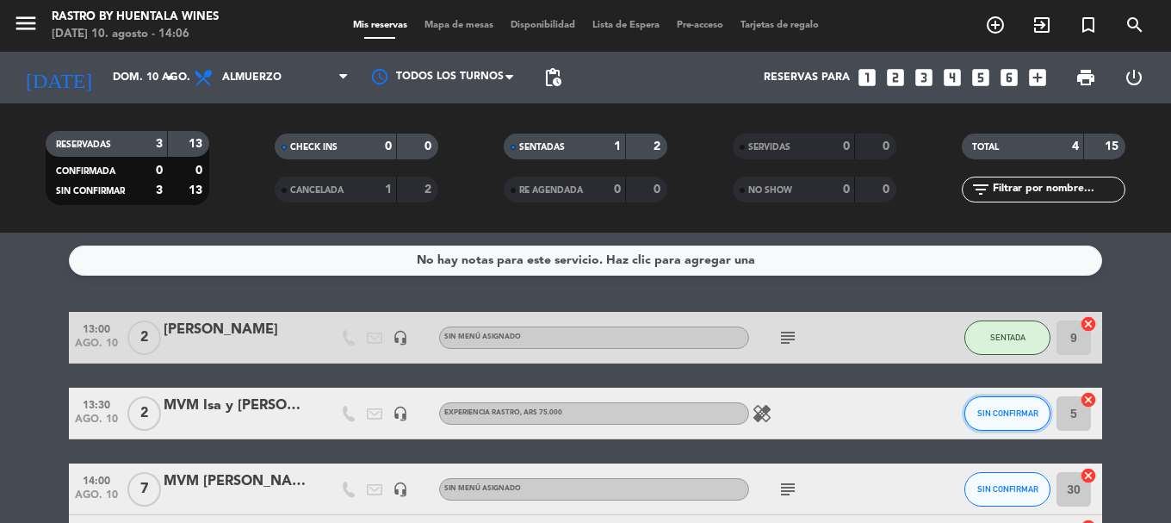
click at [995, 402] on button "SIN CONFIRMAR" at bounding box center [1007, 413] width 86 height 34
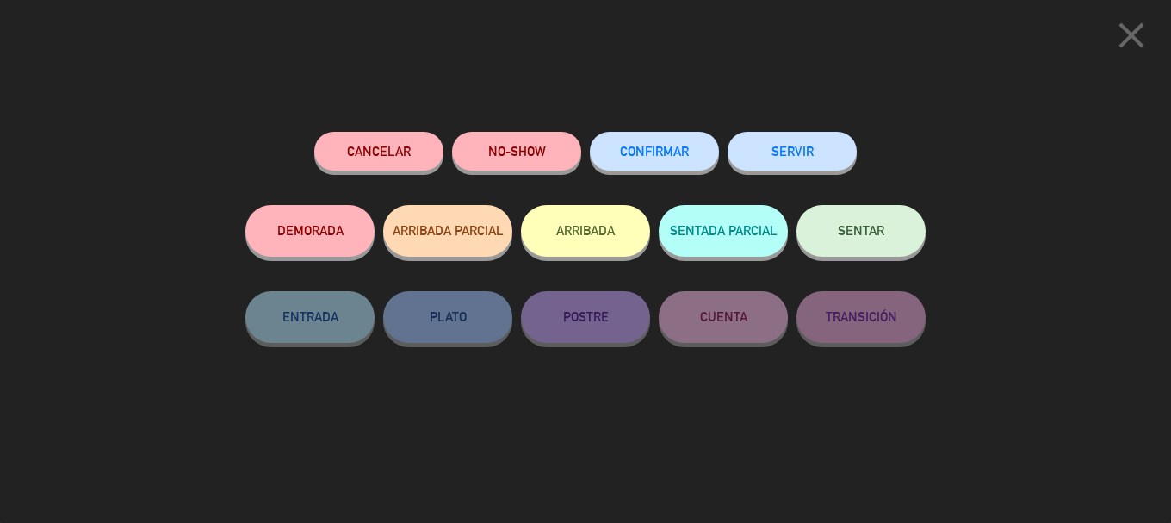
click at [590, 238] on button "ARRIBADA" at bounding box center [585, 231] width 129 height 52
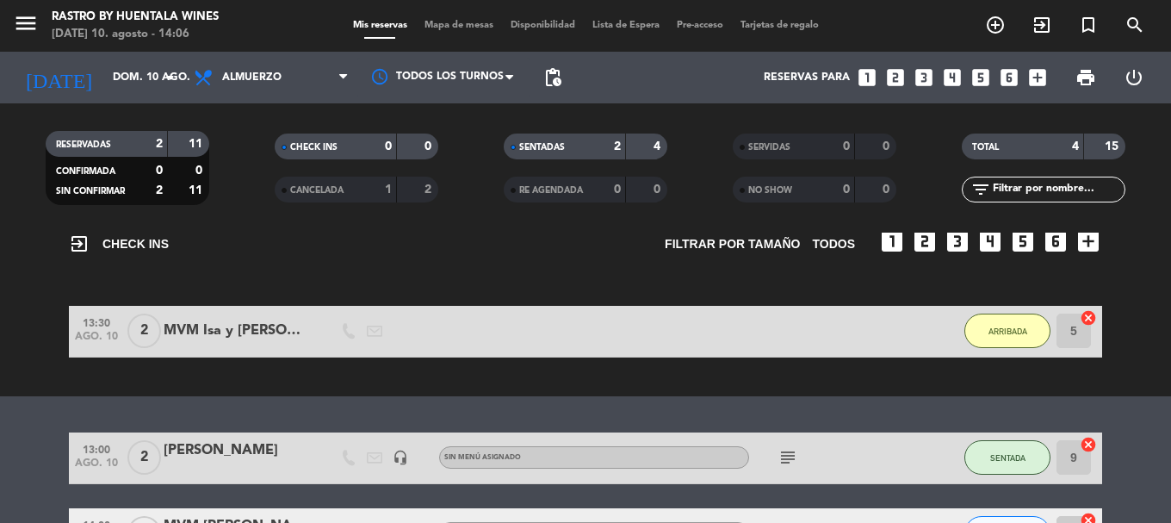
scroll to position [172, 0]
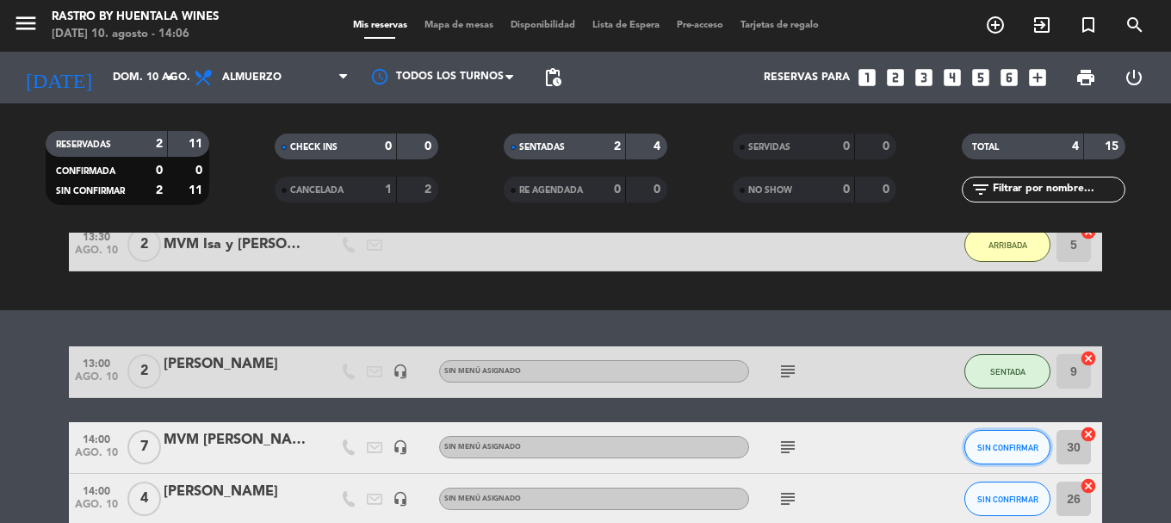
click at [1000, 456] on button "SIN CONFIRMAR" at bounding box center [1007, 447] width 86 height 34
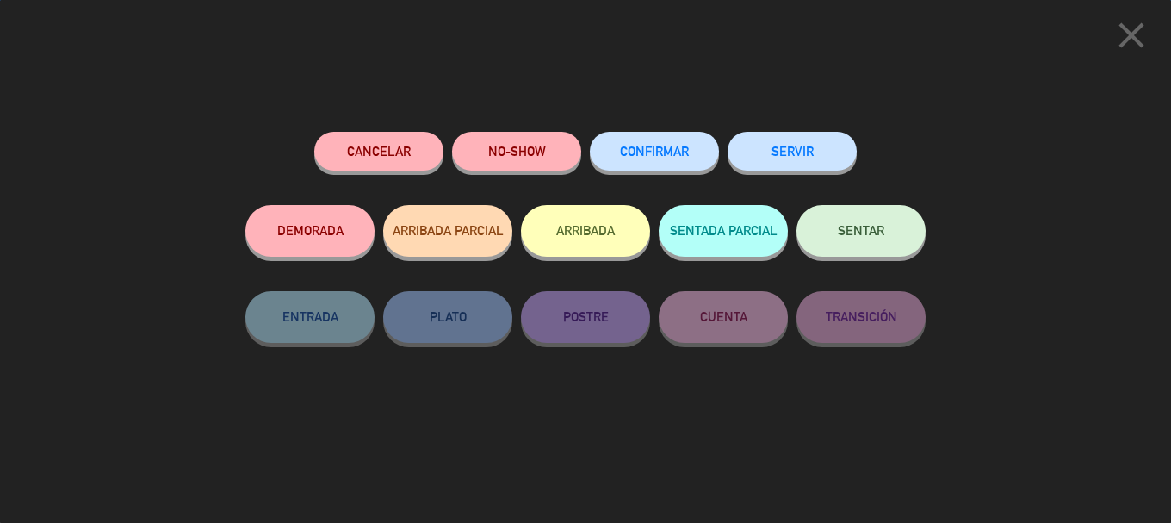
click at [598, 226] on button "ARRIBADA" at bounding box center [585, 231] width 129 height 52
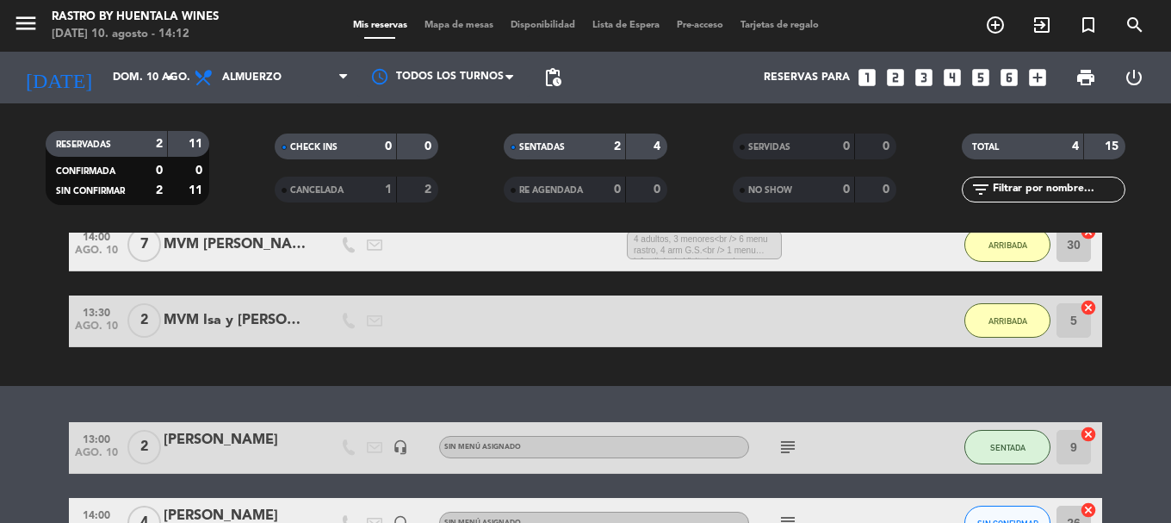
scroll to position [285, 0]
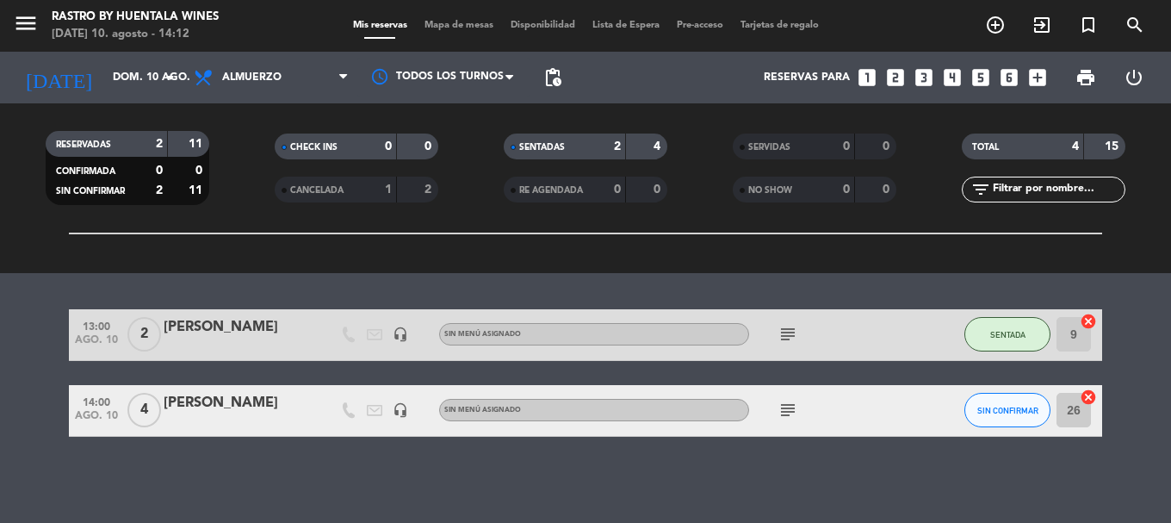
click at [177, 397] on div "[PERSON_NAME]" at bounding box center [237, 403] width 146 height 22
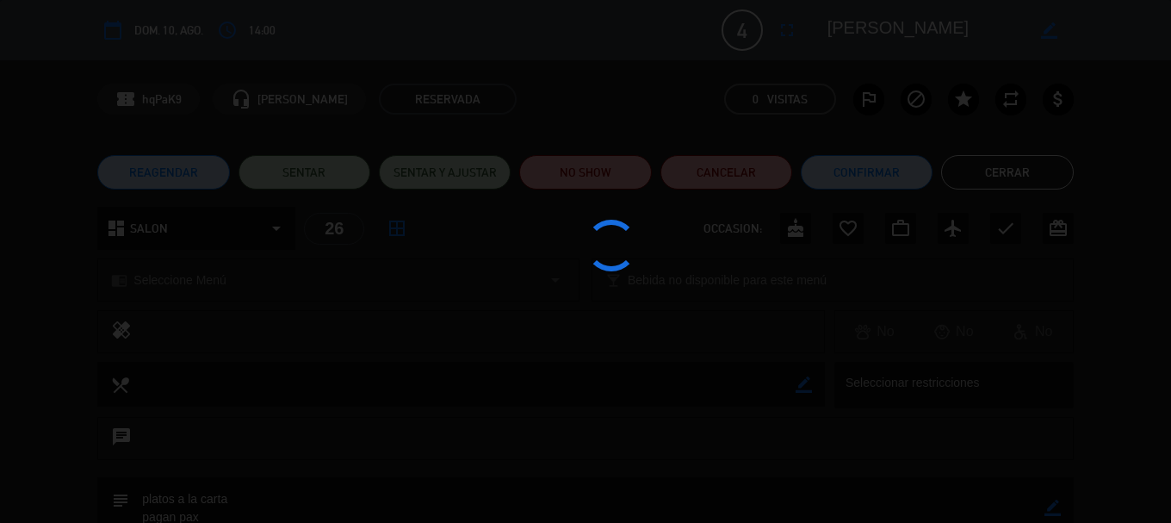
click at [191, 395] on div at bounding box center [585, 261] width 1171 height 523
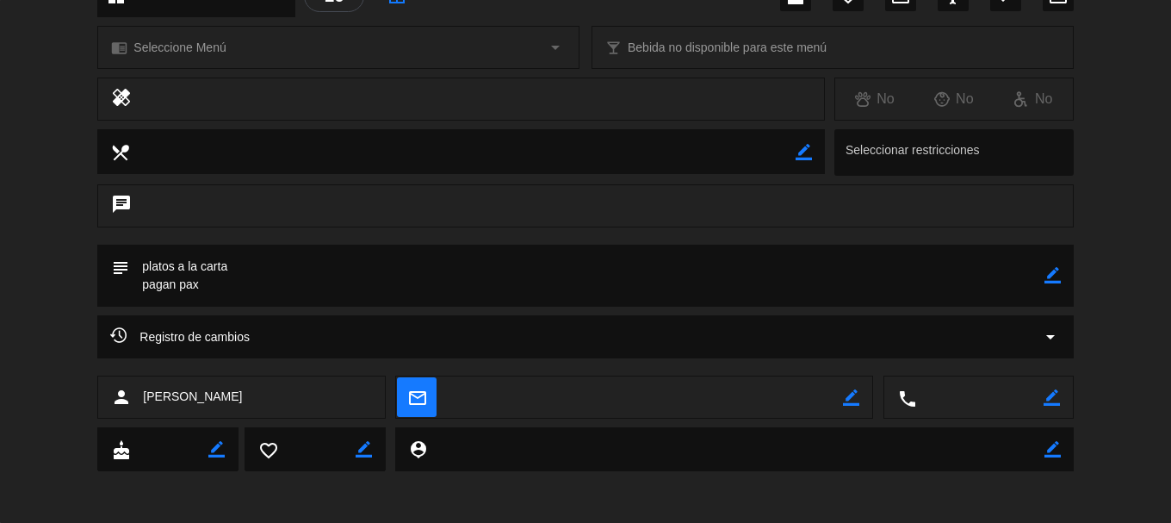
scroll to position [0, 0]
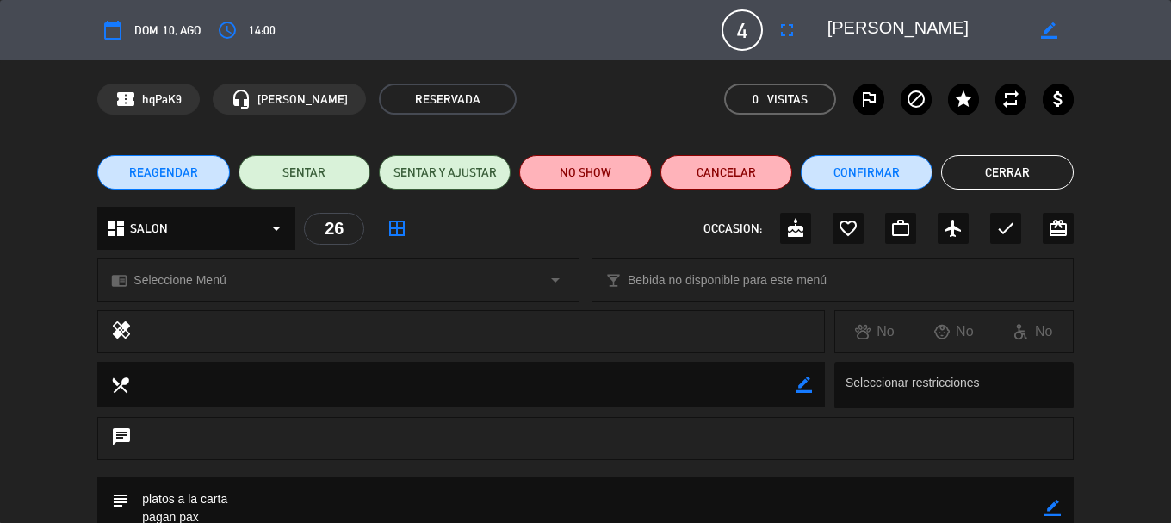
click at [1020, 159] on button "Cerrar" at bounding box center [1007, 172] width 132 height 34
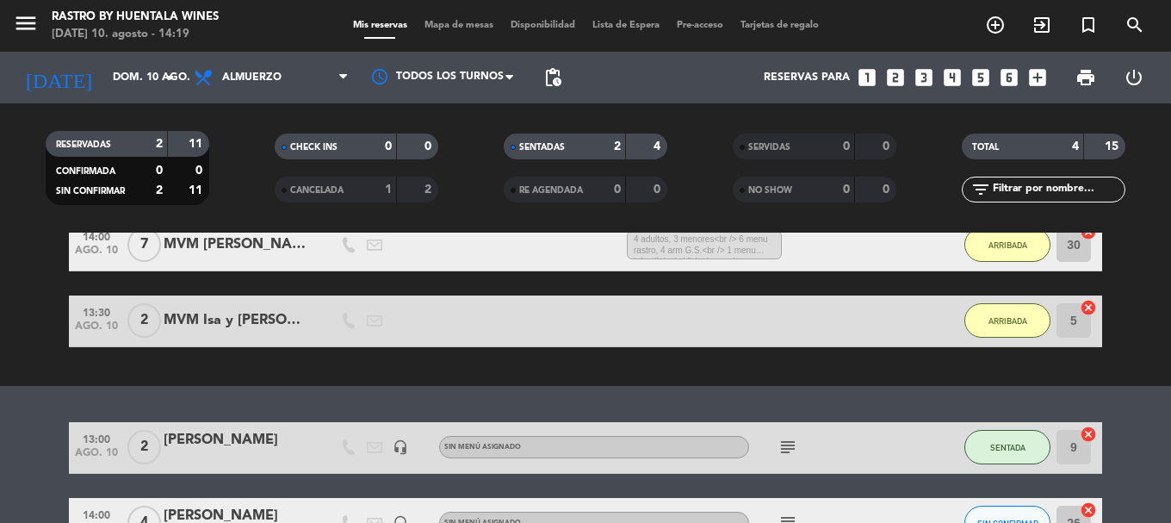
scroll to position [258, 0]
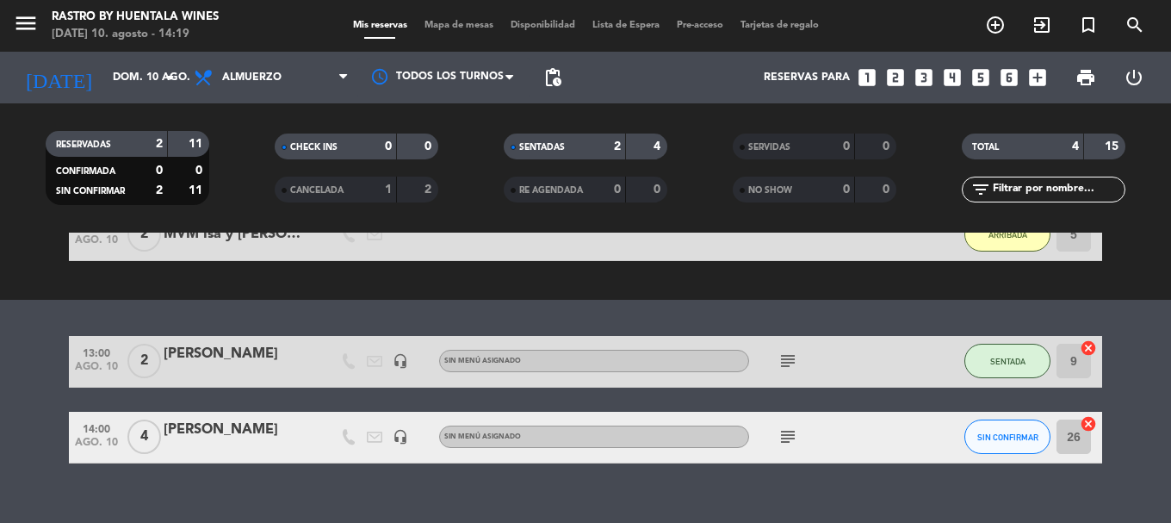
click at [207, 436] on div "[PERSON_NAME]" at bounding box center [237, 429] width 146 height 22
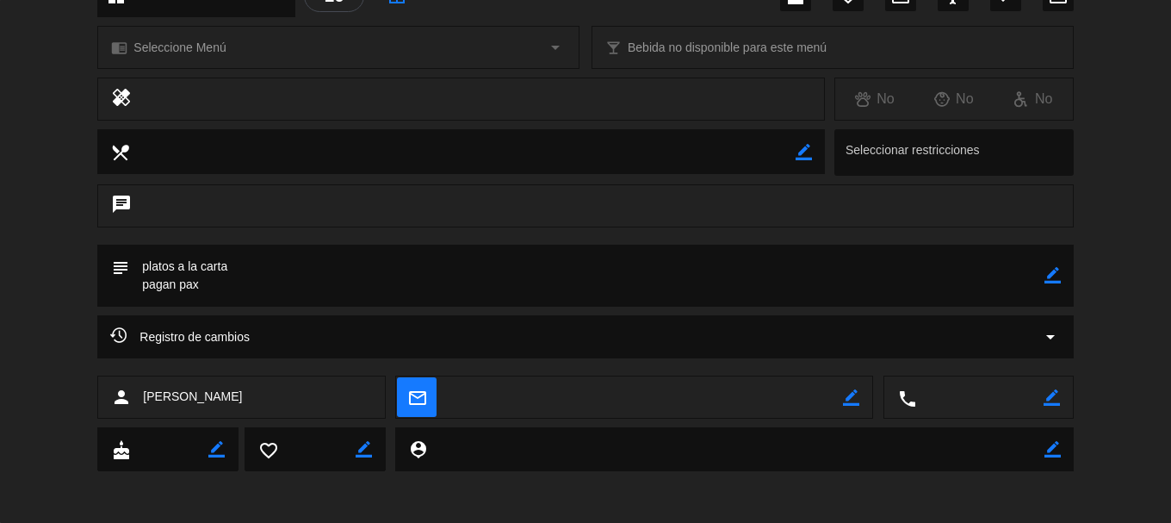
scroll to position [0, 0]
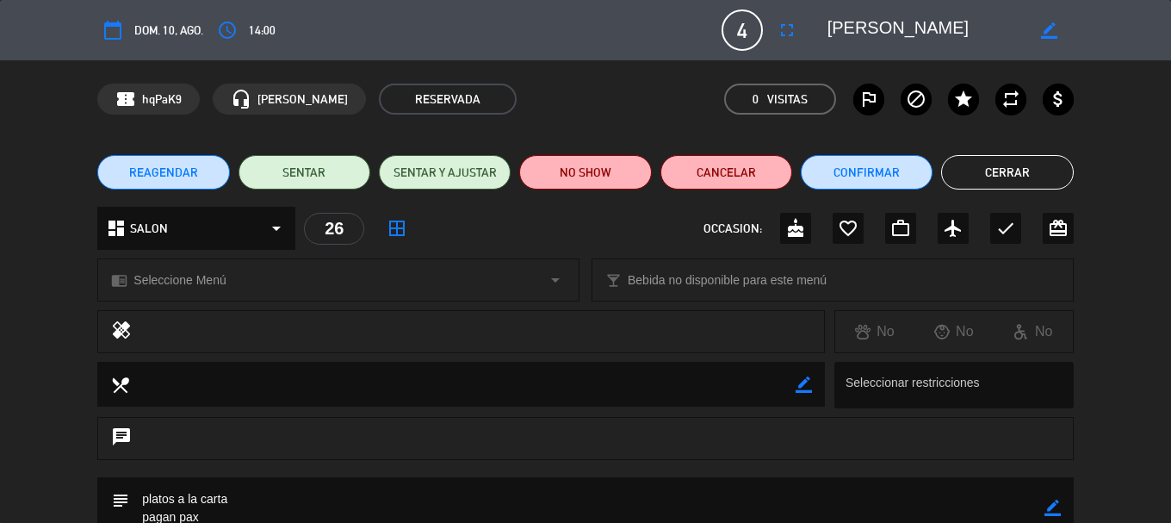
click at [1031, 183] on button "Cerrar" at bounding box center [1007, 172] width 132 height 34
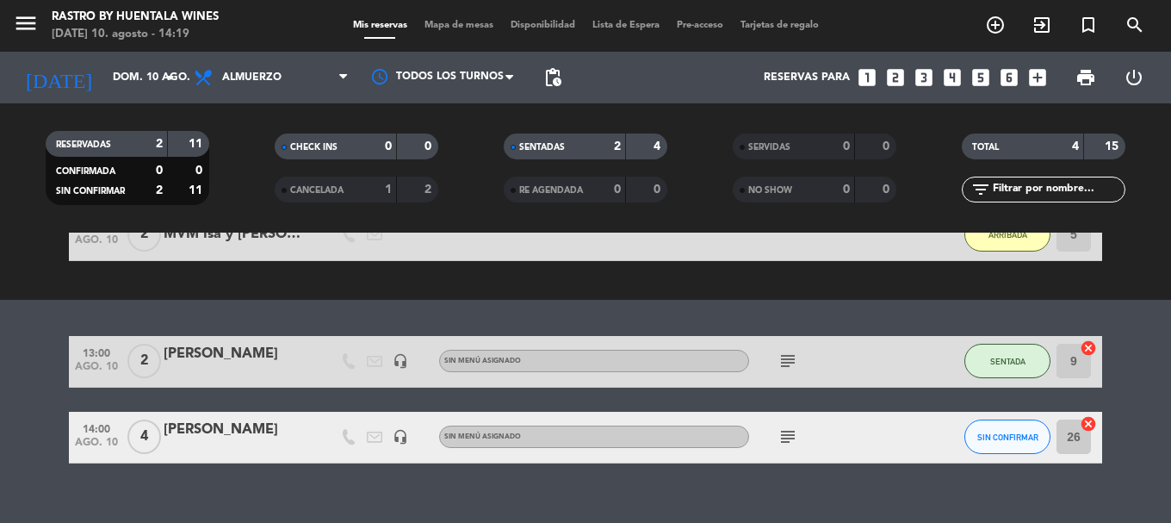
click at [12, 24] on div "menu Rastro by Huentala Wines [DATE] 10. agosto - 14:19" at bounding box center [146, 26] width 293 height 40
click at [29, 33] on icon "menu" at bounding box center [26, 23] width 26 height 26
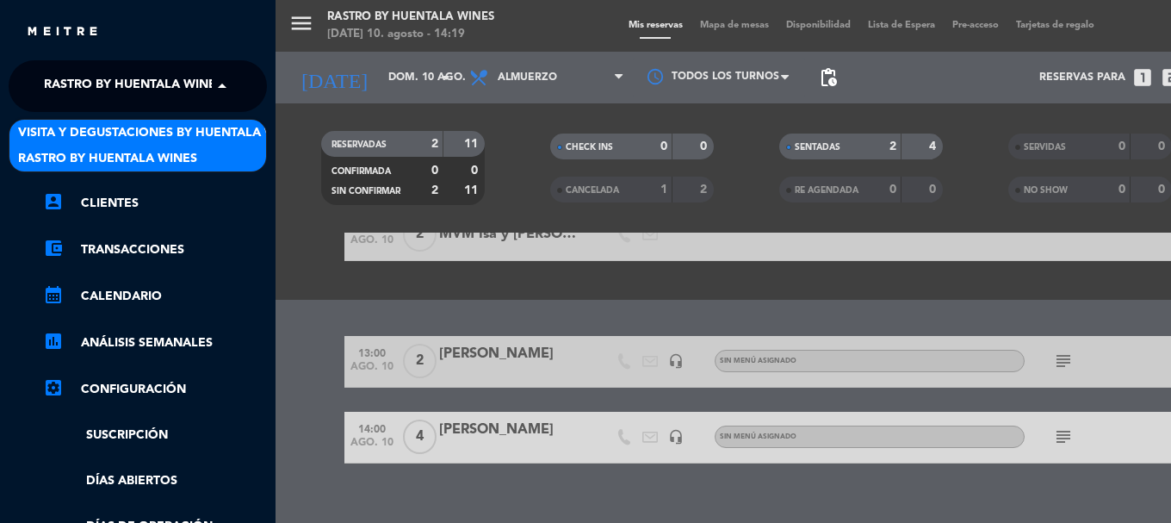
drag, startPoint x: 155, startPoint y: 85, endPoint x: 166, endPoint y: 144, distance: 59.6
click at [155, 100] on span "Rastro by Huentala Wines" at bounding box center [133, 86] width 179 height 36
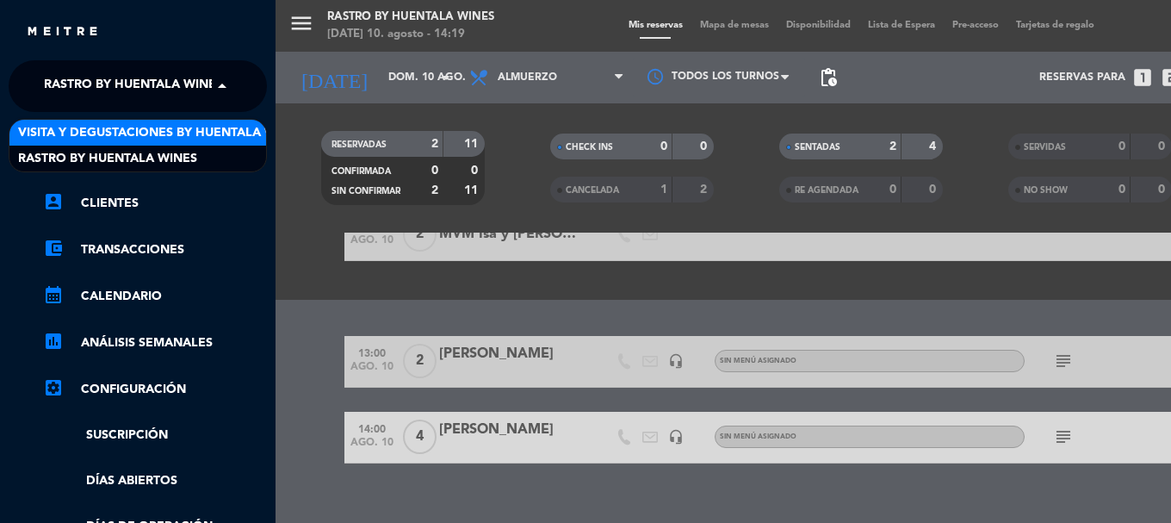
click at [167, 127] on span "Visita y Degustaciones by Huentala Wines" at bounding box center [161, 133] width 286 height 20
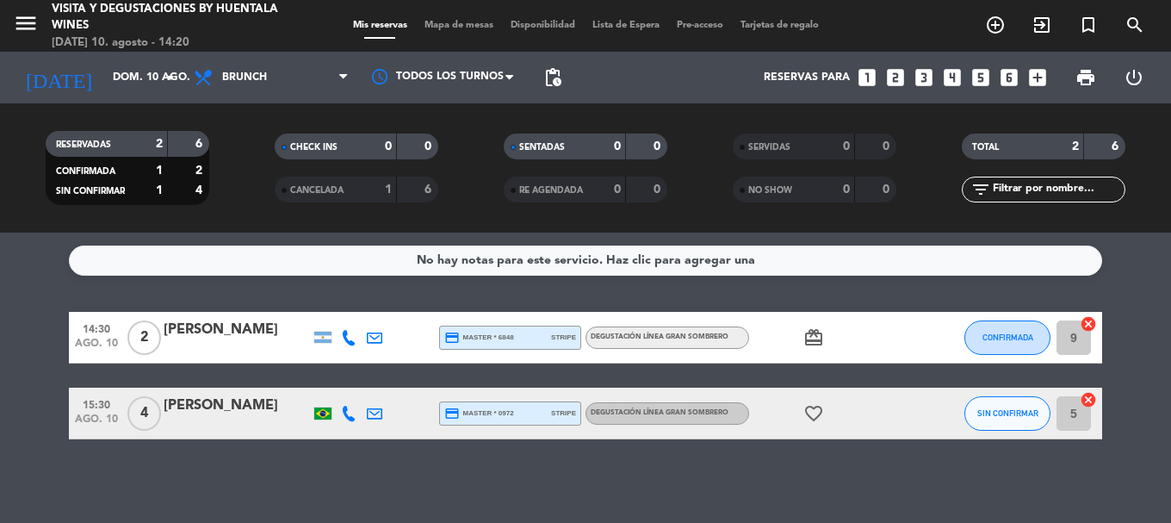
click at [219, 335] on div "[PERSON_NAME]" at bounding box center [237, 330] width 146 height 22
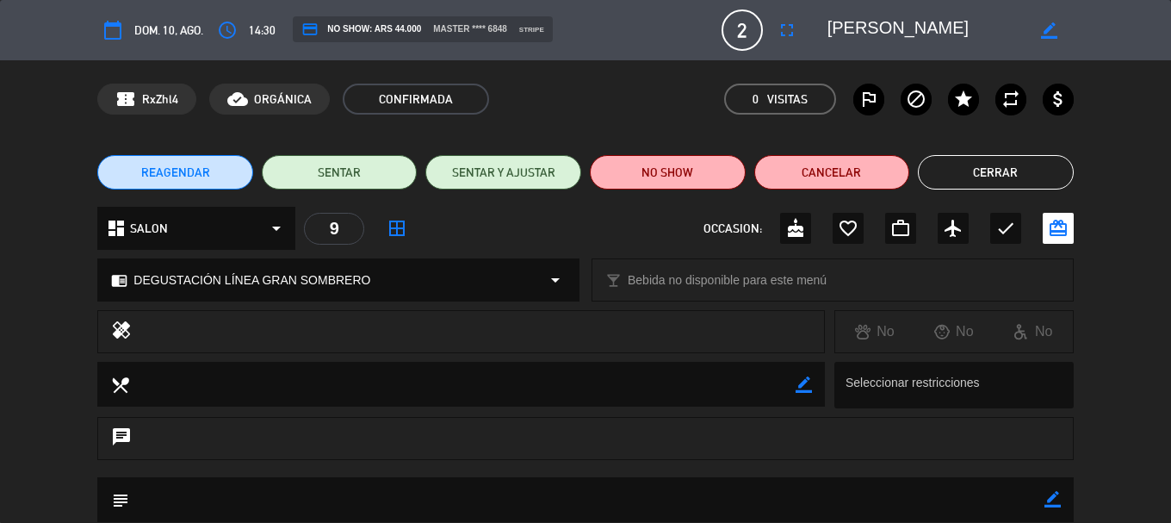
click at [946, 170] on button "Cerrar" at bounding box center [996, 172] width 156 height 34
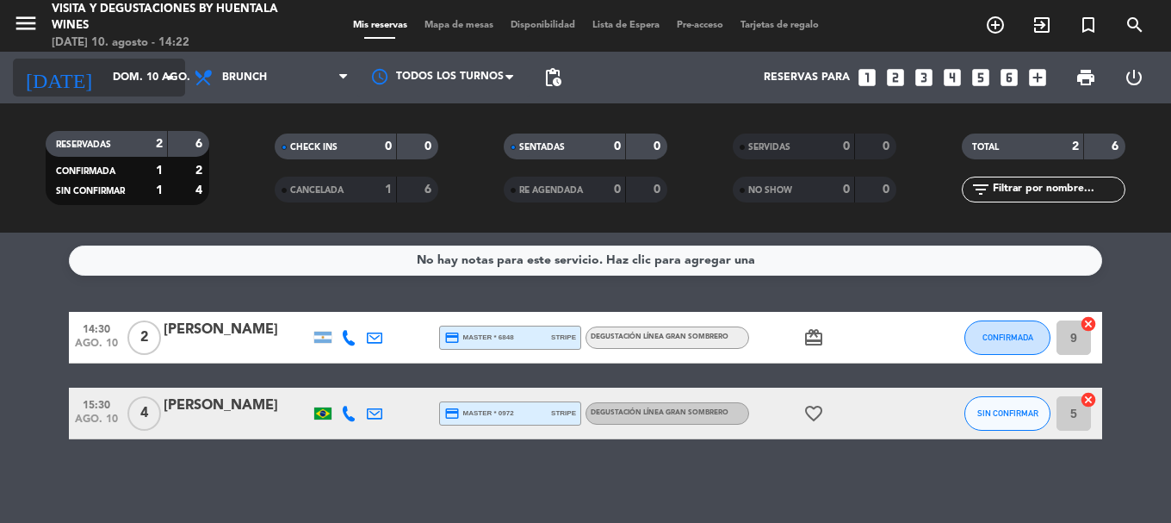
click at [139, 83] on input "dom. 10 ago." at bounding box center [177, 77] width 146 height 29
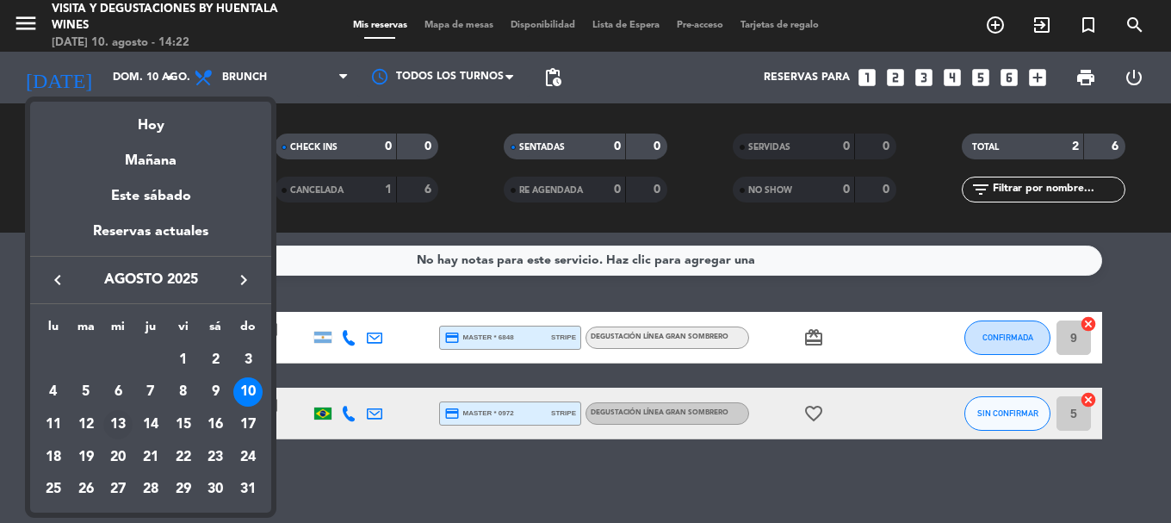
click at [121, 427] on div "13" at bounding box center [117, 424] width 29 height 29
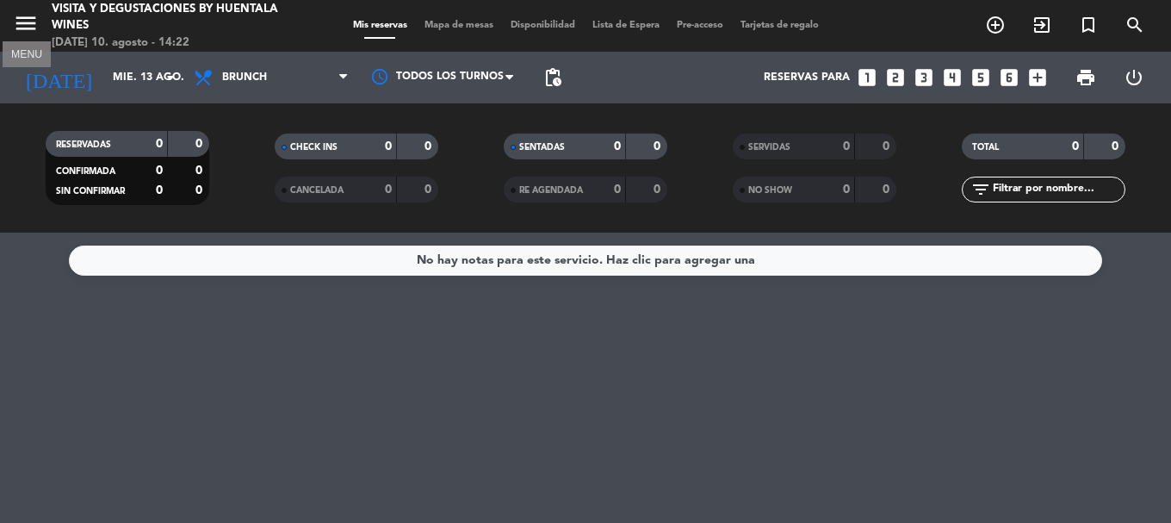
click at [28, 17] on icon "menu" at bounding box center [26, 23] width 26 height 26
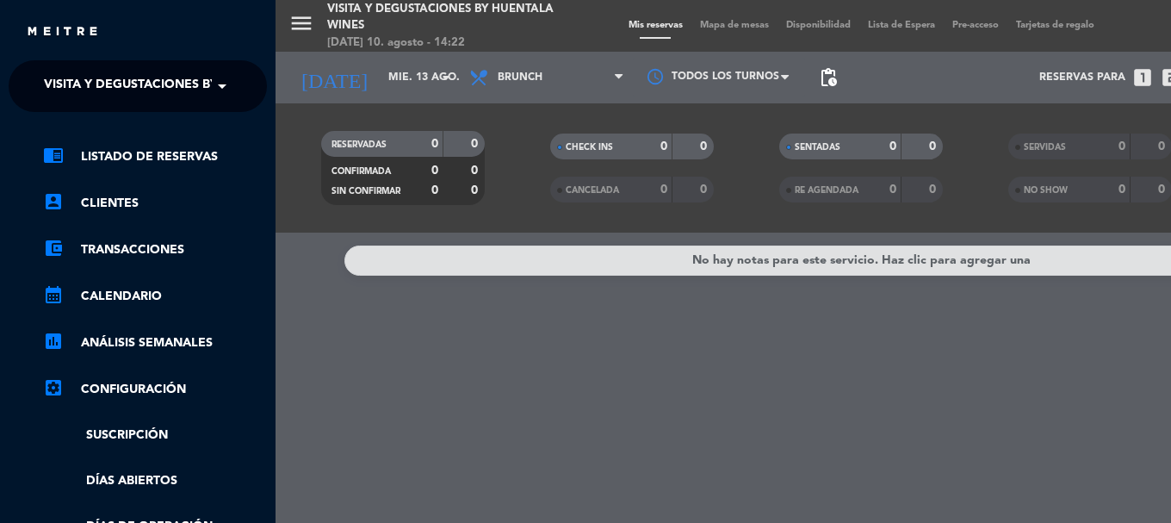
click at [102, 89] on span "Visita y Degustaciones by Huentala Wines" at bounding box center [187, 86] width 286 height 36
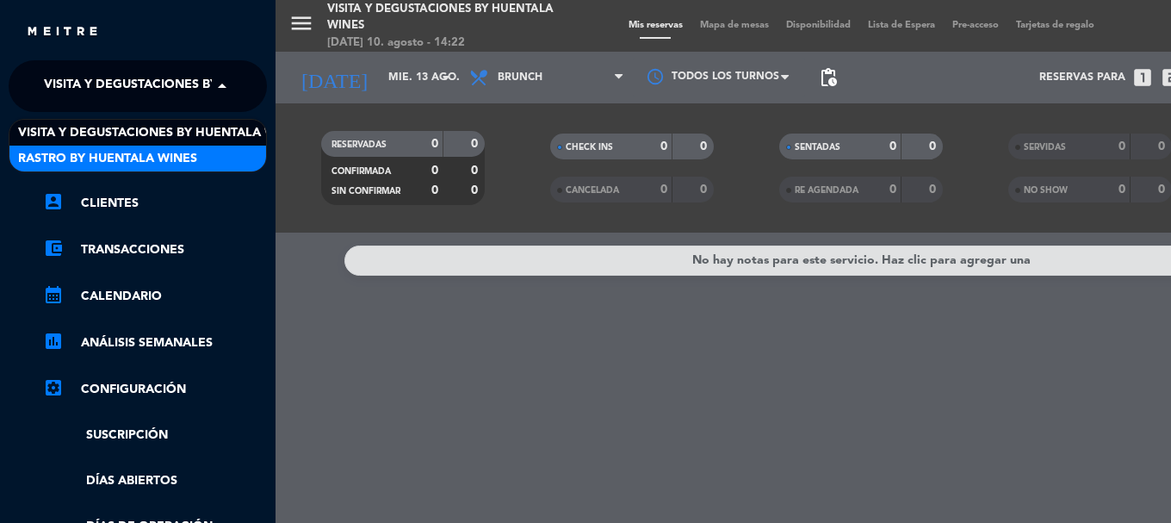
click at [99, 146] on div "Rastro by Huentala Wines" at bounding box center [137, 159] width 257 height 26
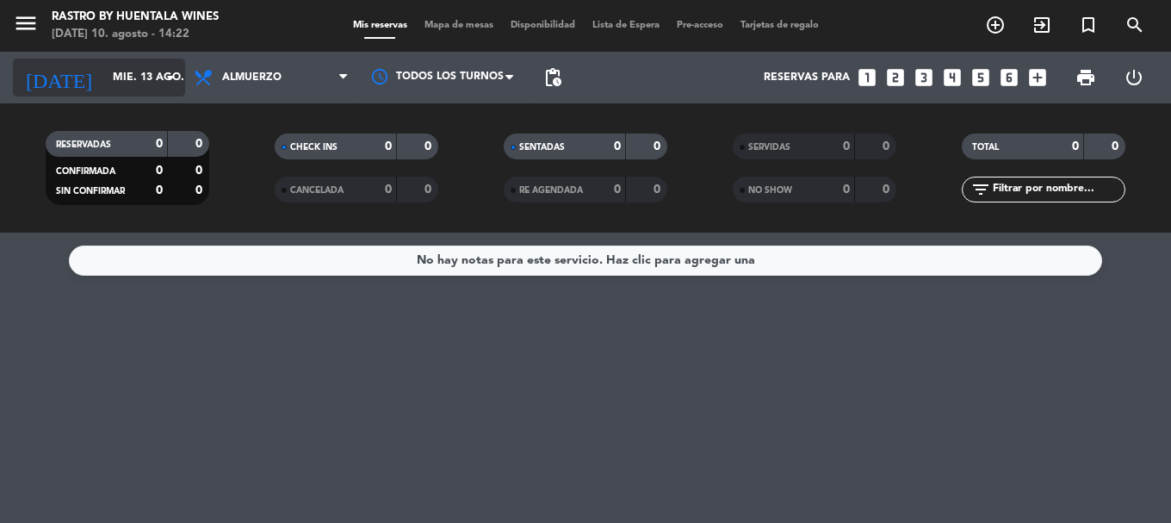
click at [104, 86] on input "mié. 13 ago." at bounding box center [177, 77] width 146 height 29
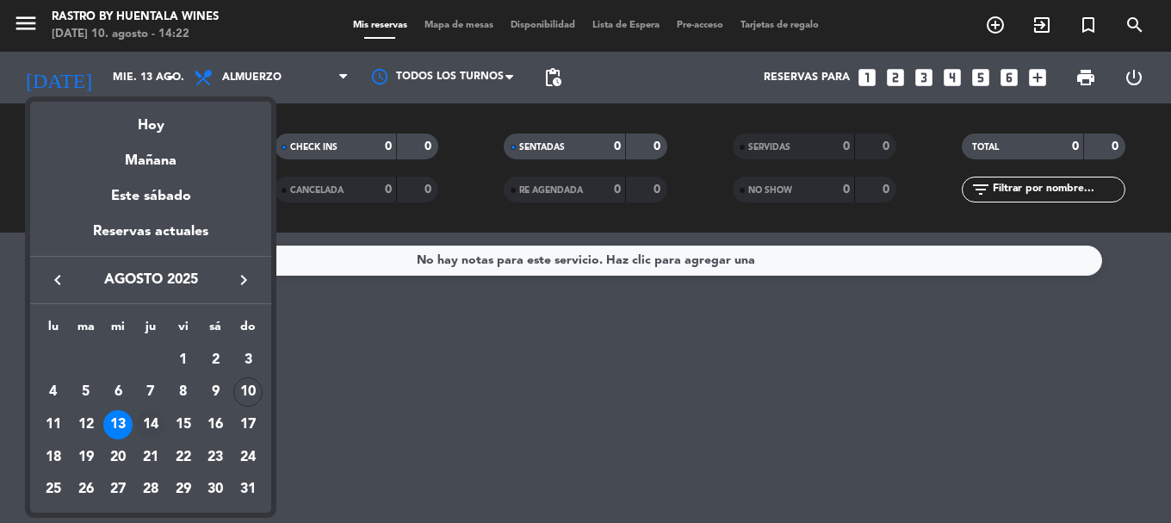
click at [144, 419] on div "14" at bounding box center [150, 424] width 29 height 29
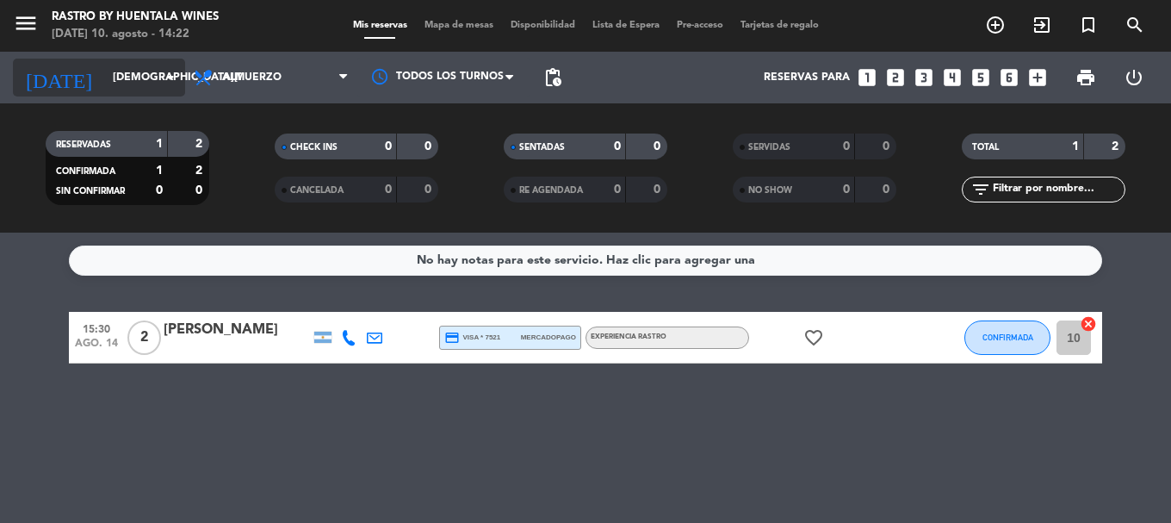
click at [122, 90] on input "[DEMOGRAPHIC_DATA][DATE]" at bounding box center [177, 77] width 146 height 29
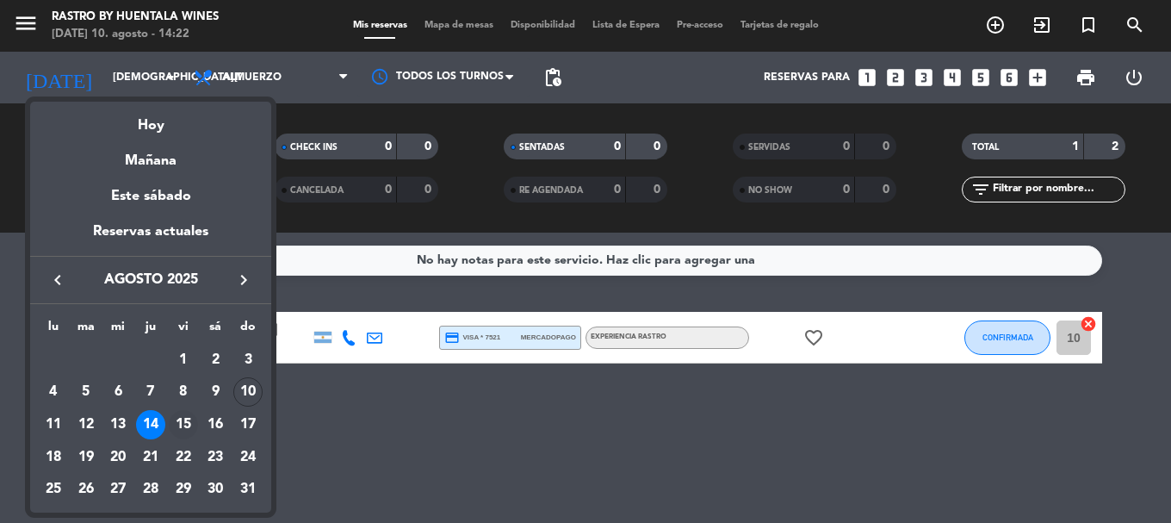
click at [177, 417] on div "15" at bounding box center [183, 424] width 29 height 29
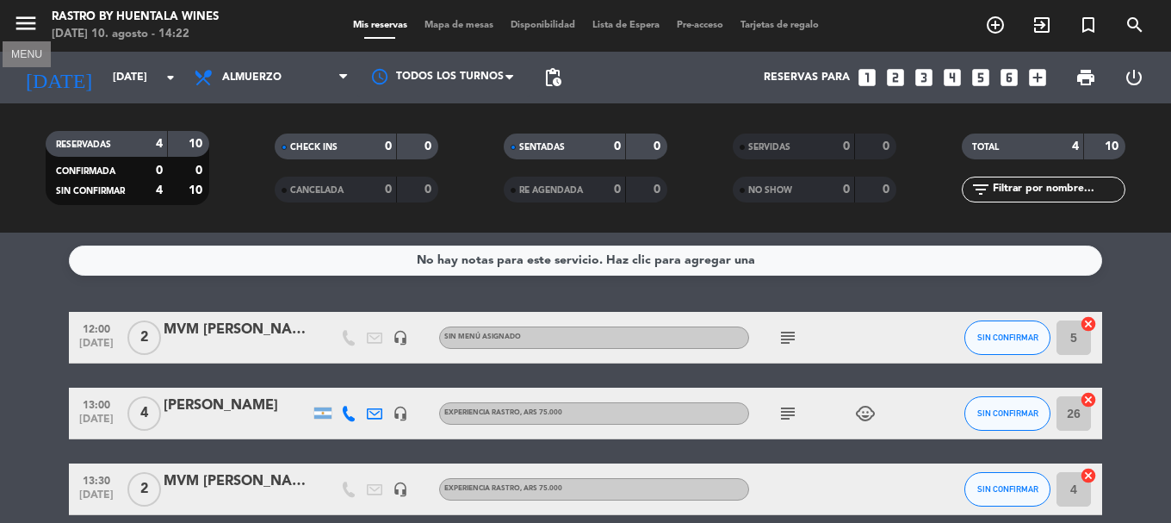
drag, startPoint x: 30, startPoint y: 28, endPoint x: 31, endPoint y: 54, distance: 26.7
click at [29, 28] on icon "menu" at bounding box center [26, 23] width 26 height 26
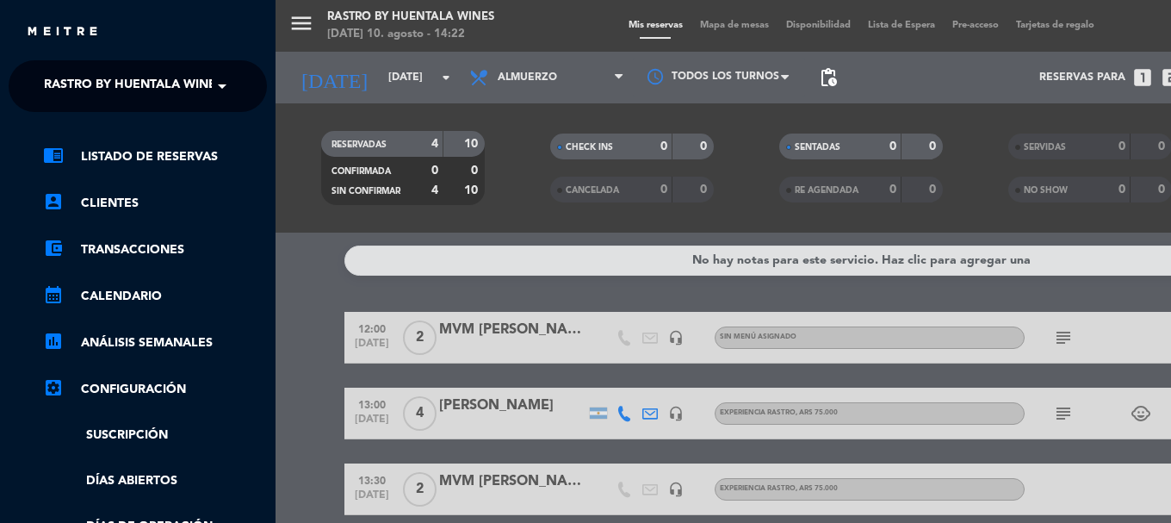
click at [47, 76] on span "Rastro by Huentala Wines" at bounding box center [133, 86] width 179 height 36
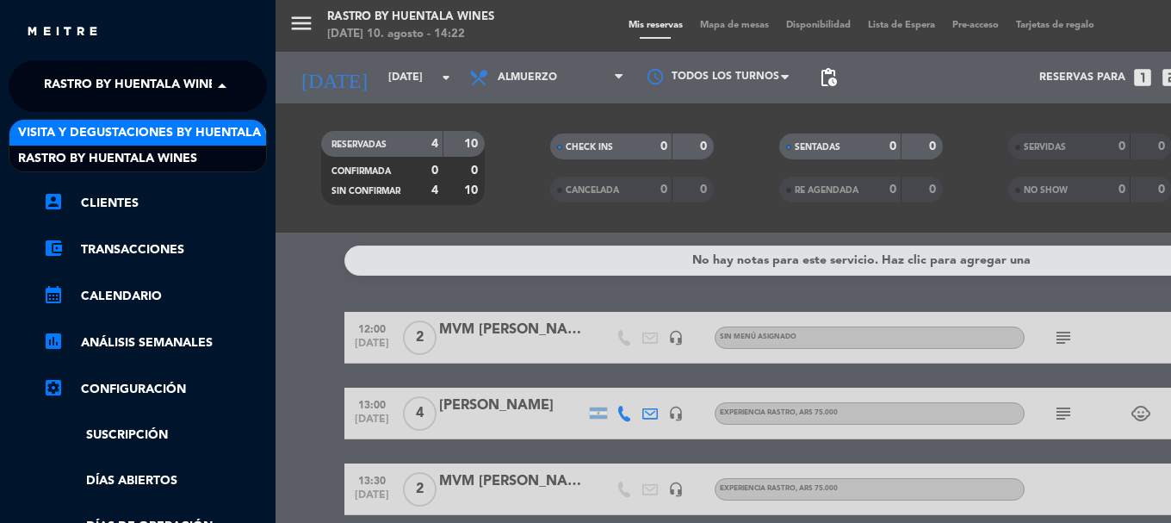
click at [103, 133] on span "Visita y Degustaciones by Huentala Wines" at bounding box center [161, 133] width 286 height 20
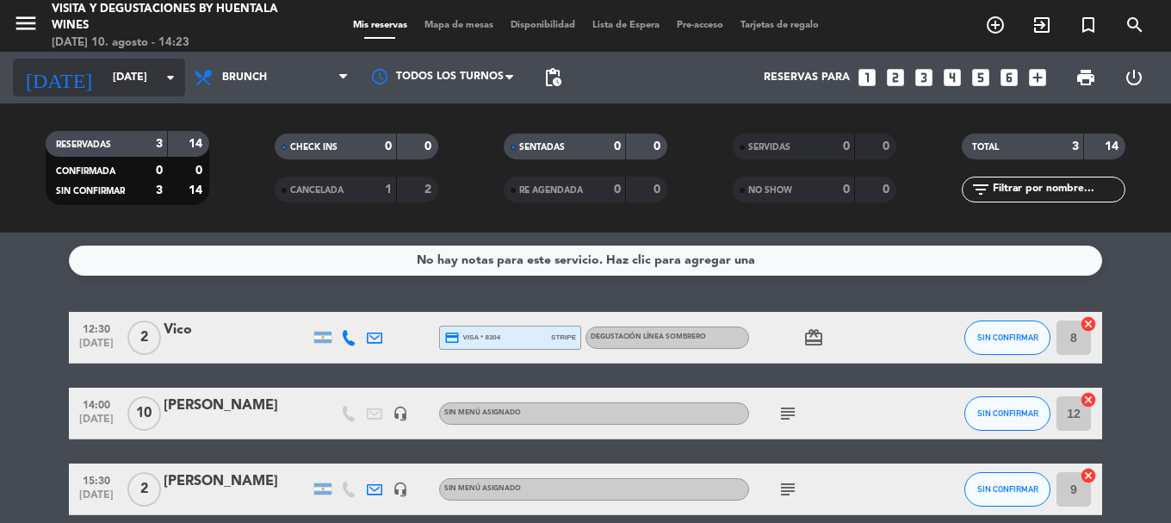
click at [158, 73] on input "[DATE]" at bounding box center [177, 77] width 146 height 29
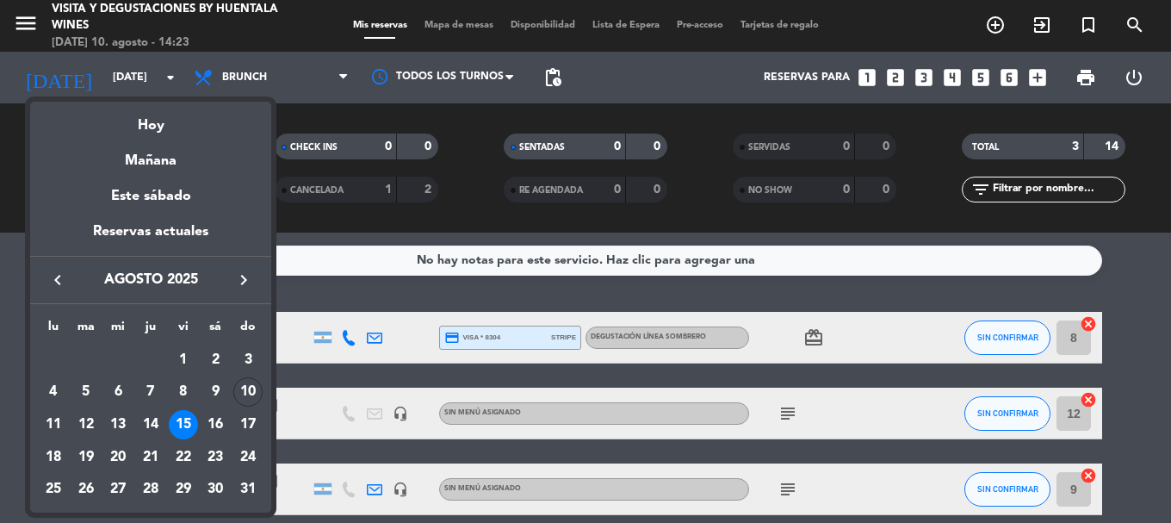
click at [204, 420] on div "16" at bounding box center [215, 424] width 29 height 29
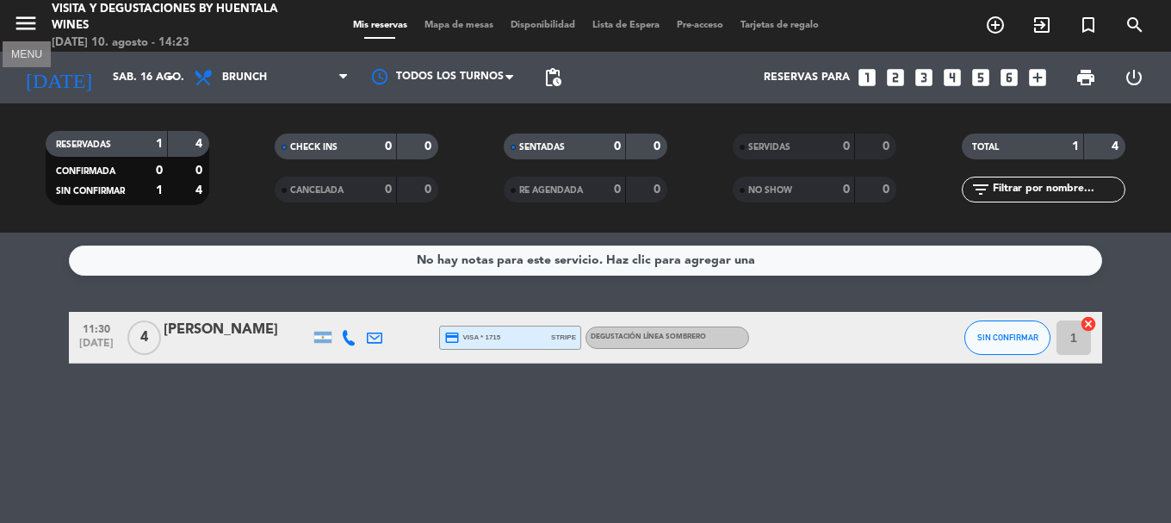
click at [20, 22] on icon "menu" at bounding box center [26, 23] width 26 height 26
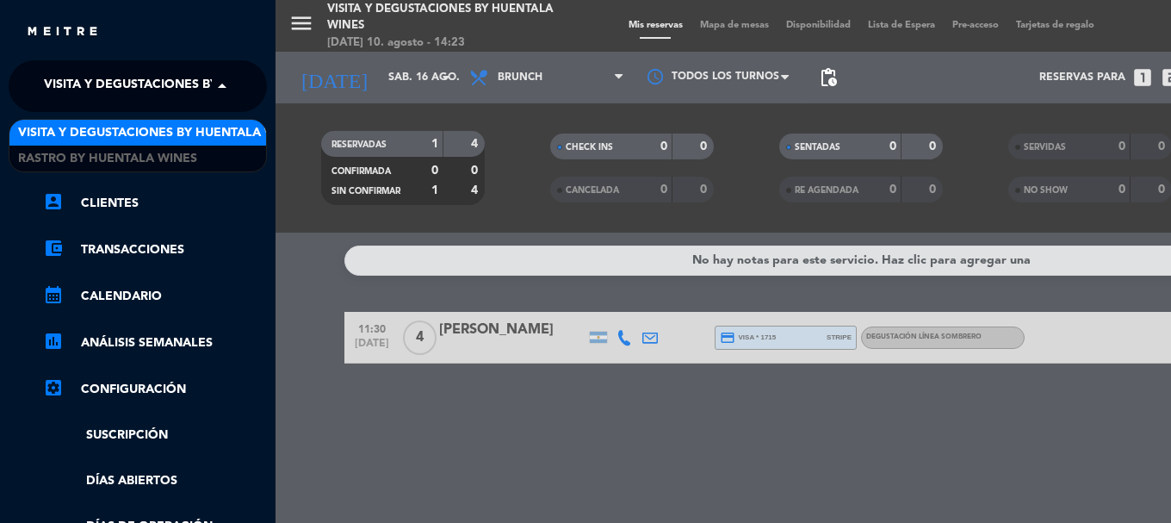
click at [71, 94] on span "Visita y Degustaciones by Huentala Wines" at bounding box center [187, 86] width 286 height 36
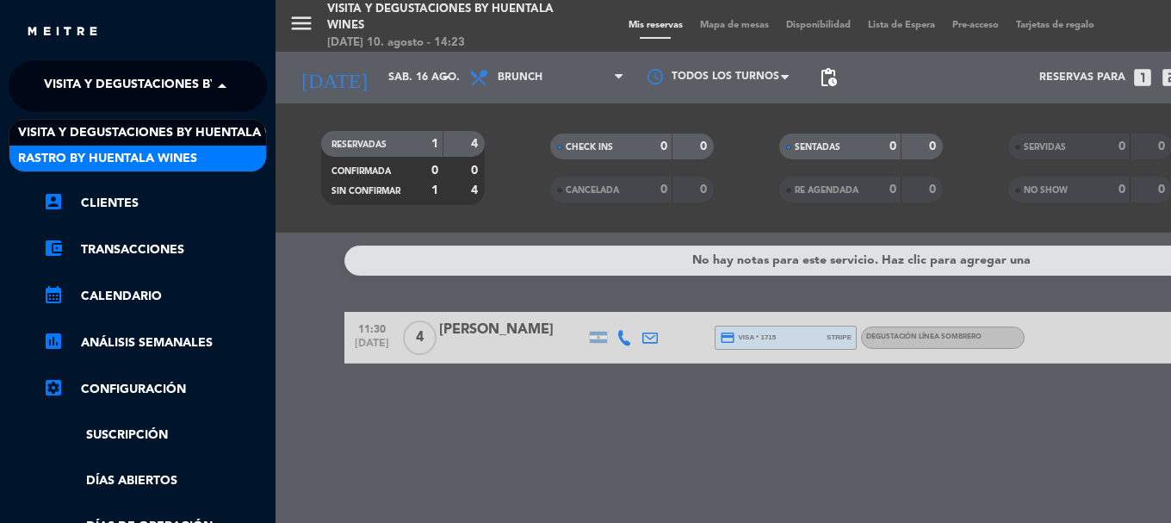
click at [162, 151] on span "Rastro by Huentala Wines" at bounding box center [107, 159] width 179 height 20
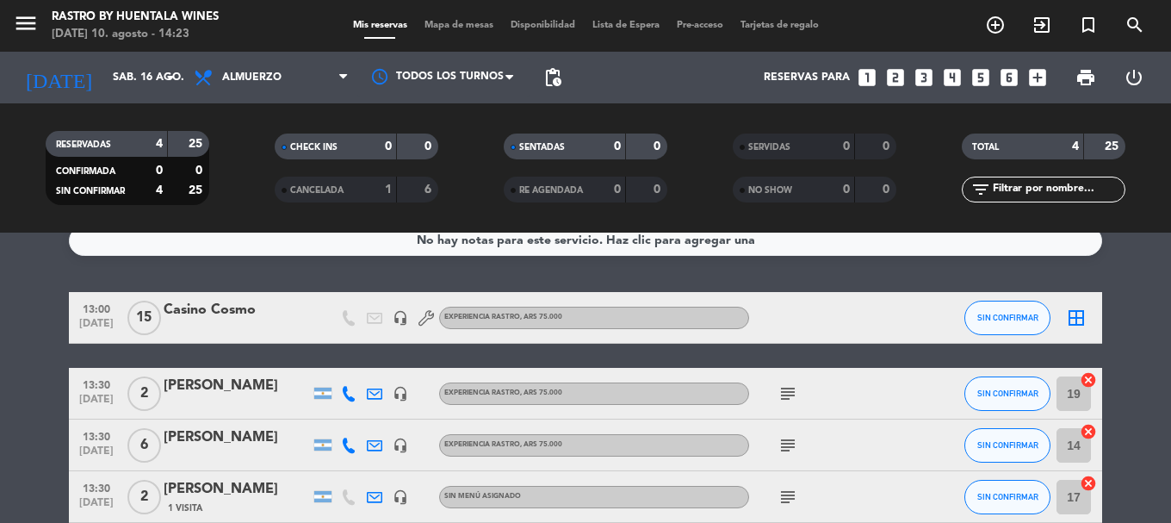
scroll to position [106, 0]
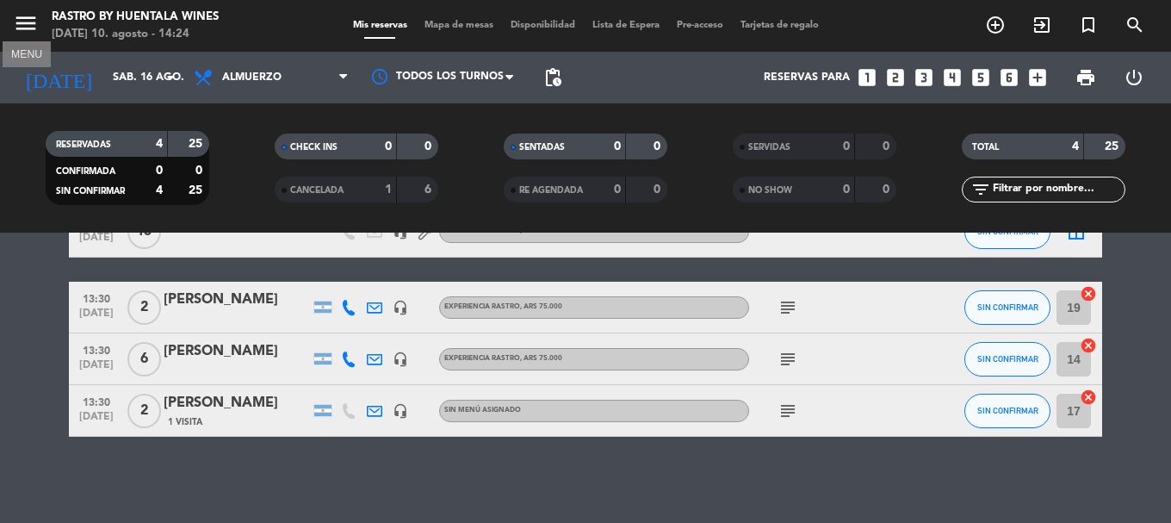
click at [31, 23] on icon "menu" at bounding box center [26, 23] width 26 height 26
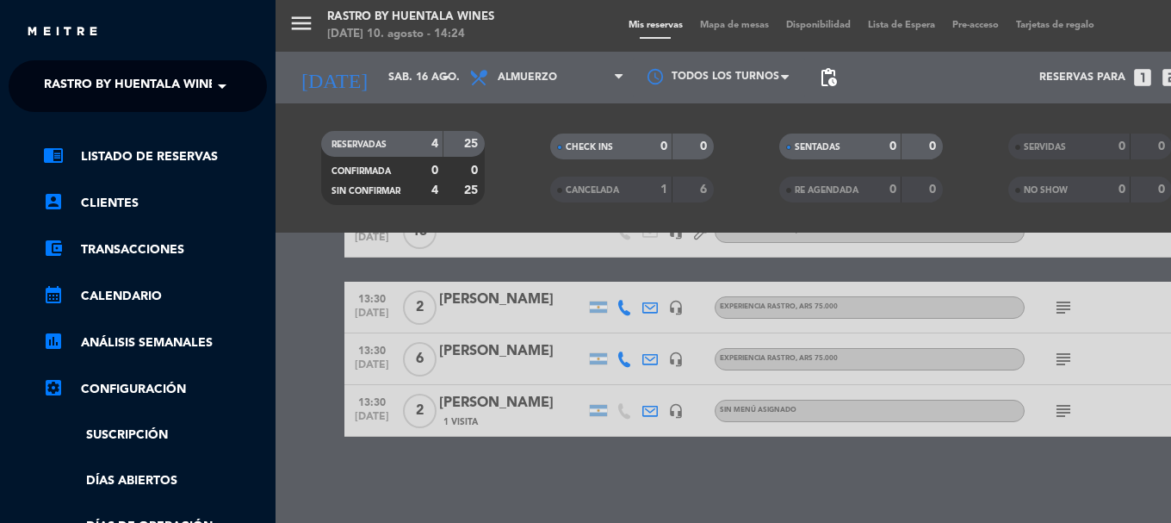
click at [164, 79] on span "Rastro by Huentala Wines" at bounding box center [133, 86] width 179 height 36
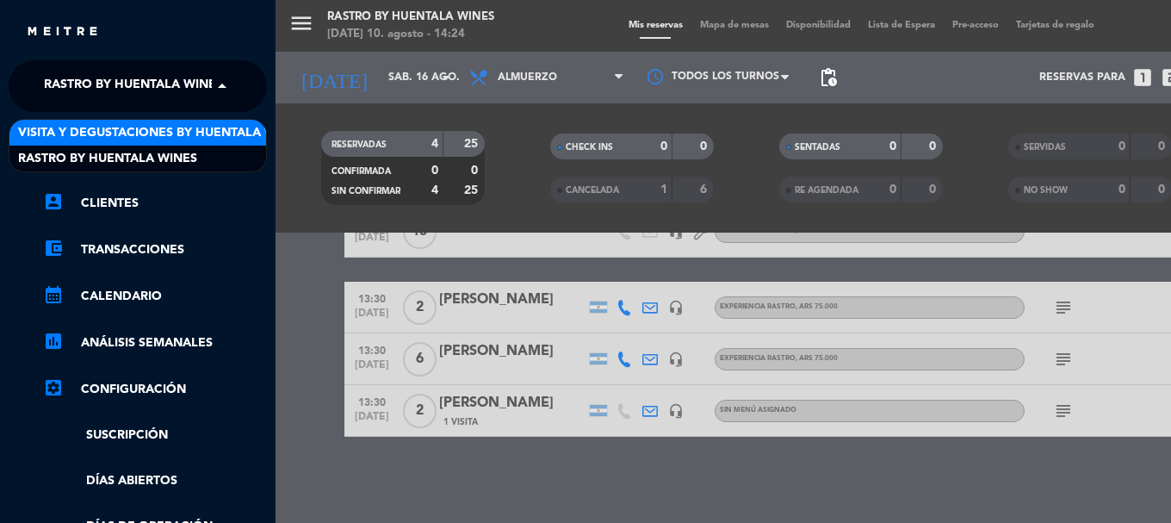
click at [168, 127] on span "Visita y Degustaciones by Huentala Wines" at bounding box center [161, 133] width 286 height 20
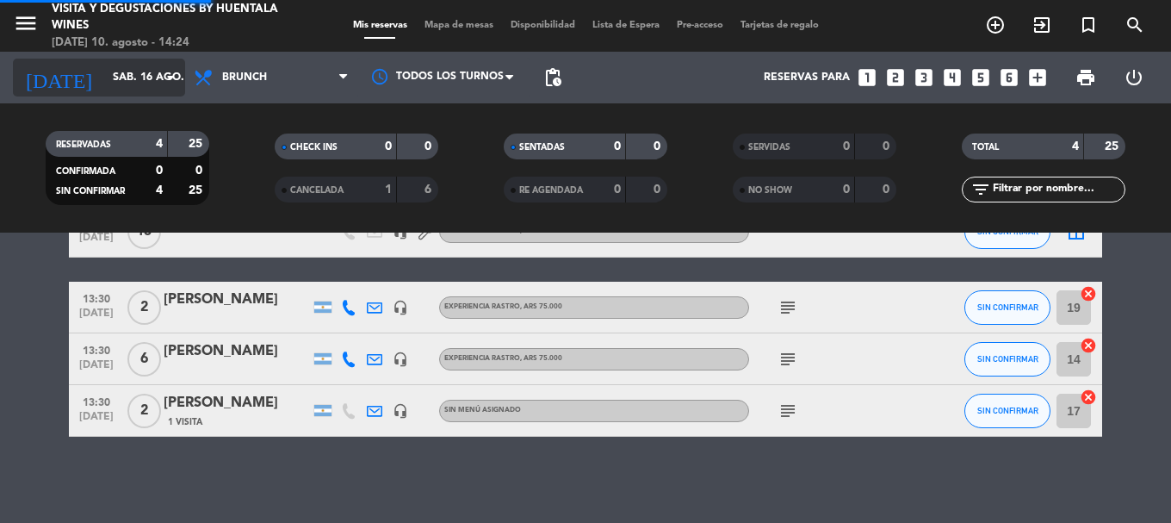
click at [119, 74] on input "sáb. 16 ago." at bounding box center [177, 77] width 146 height 29
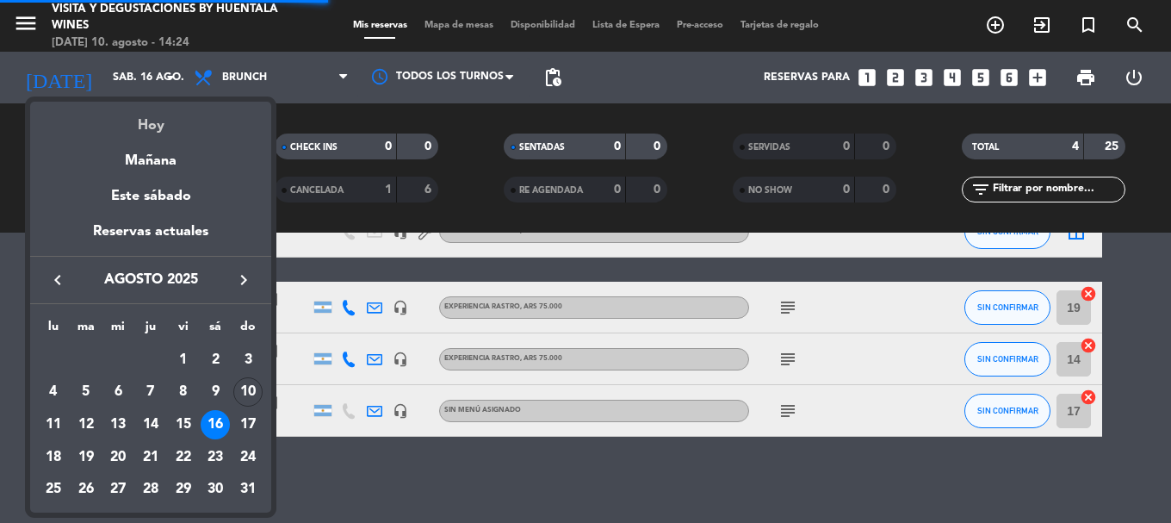
scroll to position [0, 0]
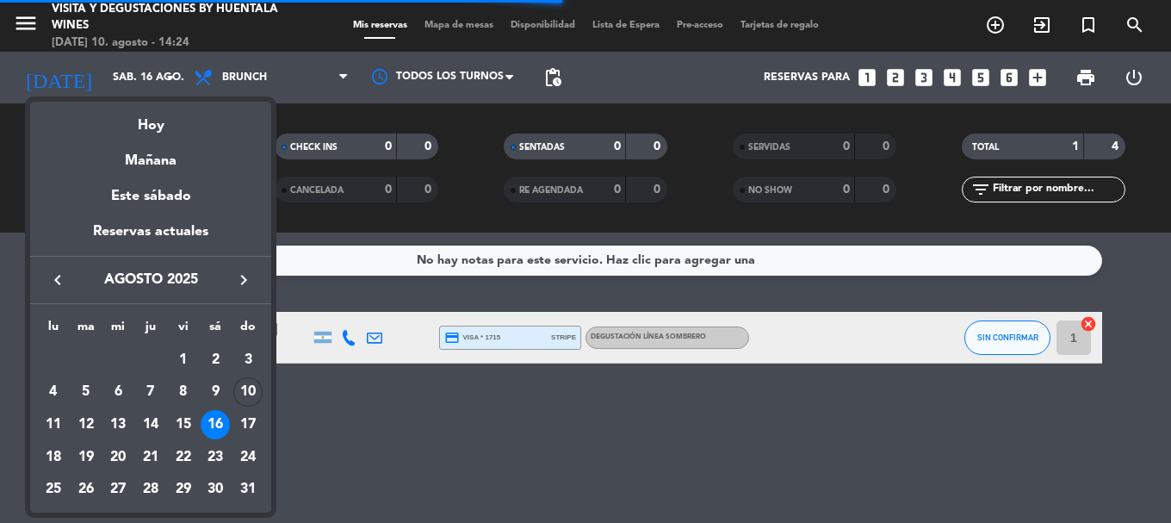
click at [144, 114] on div "Hoy" at bounding box center [150, 119] width 241 height 35
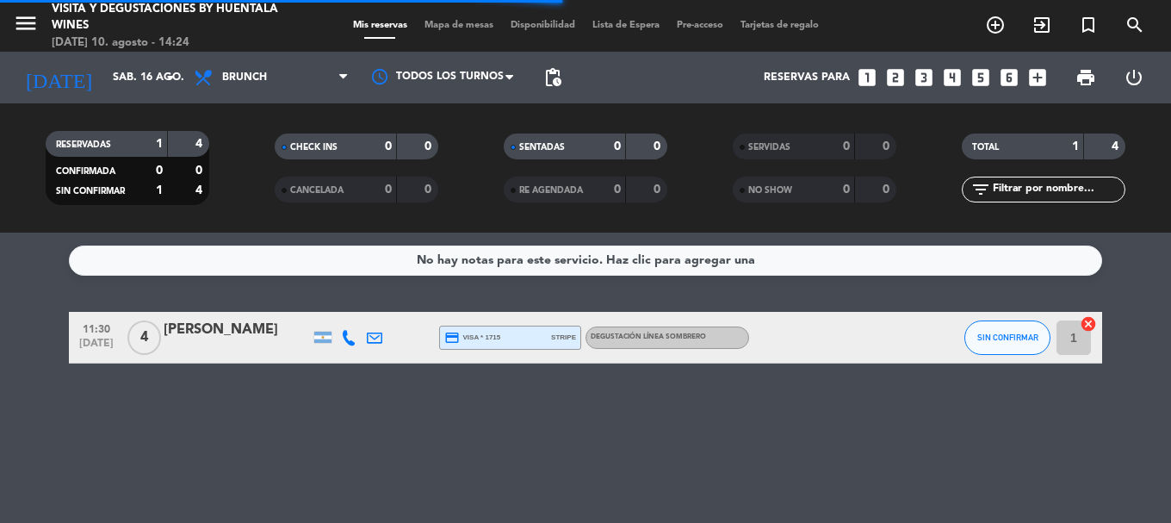
type input "dom. 10 ago."
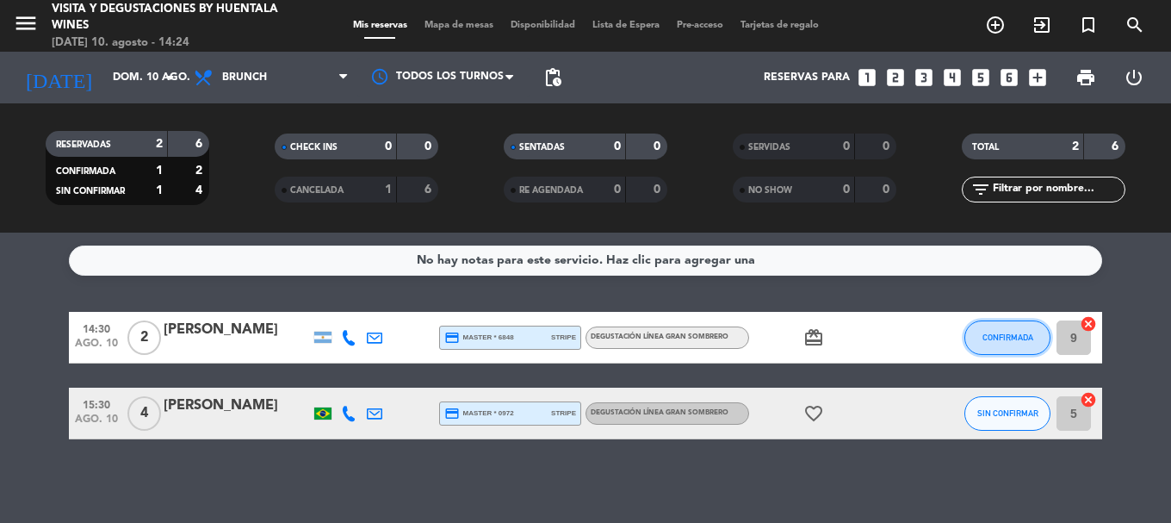
click at [972, 344] on button "CONFIRMADA" at bounding box center [1007, 337] width 86 height 34
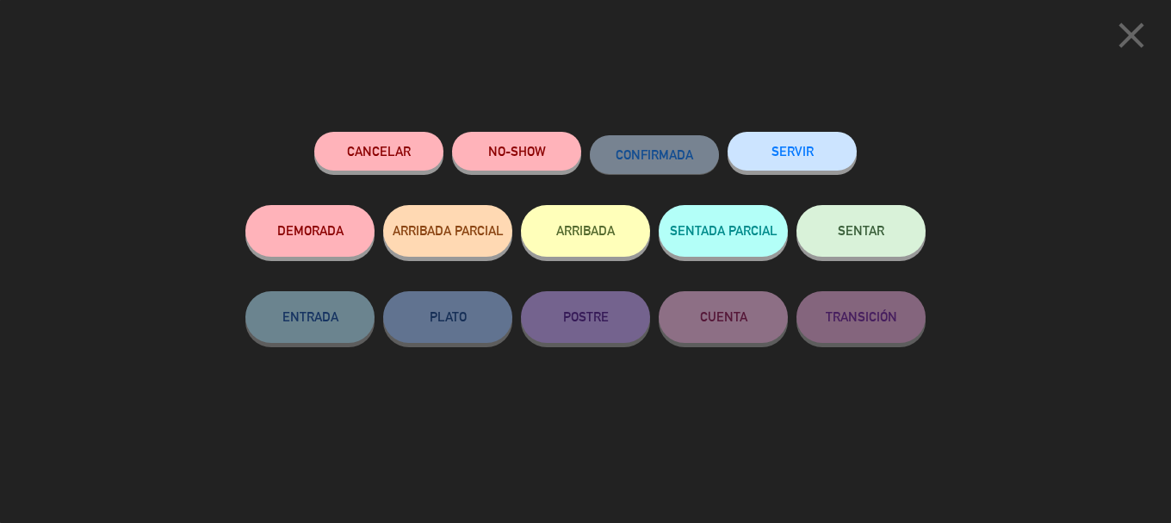
click at [623, 236] on button "ARRIBADA" at bounding box center [585, 231] width 129 height 52
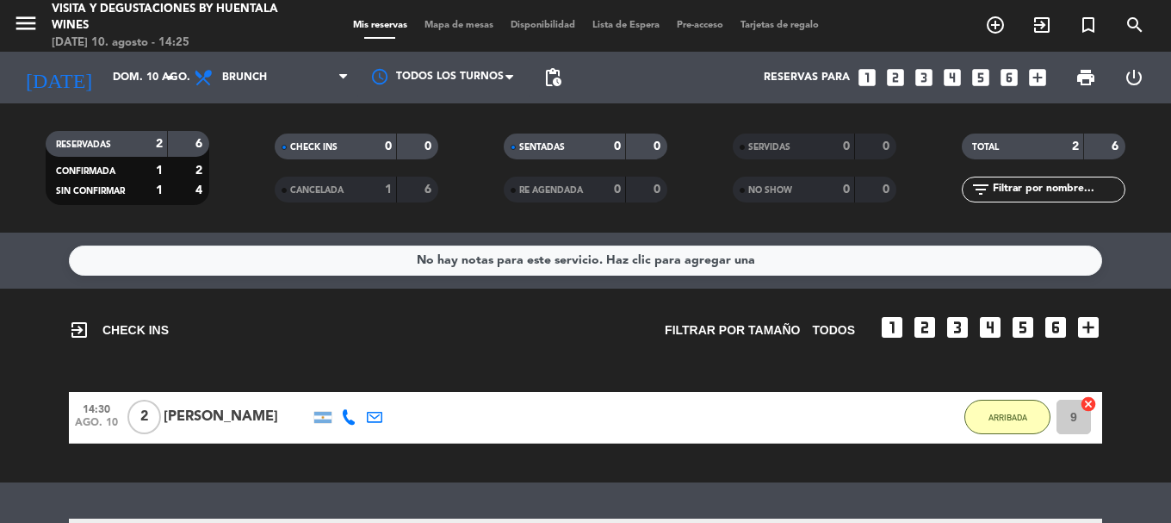
scroll to position [133, 0]
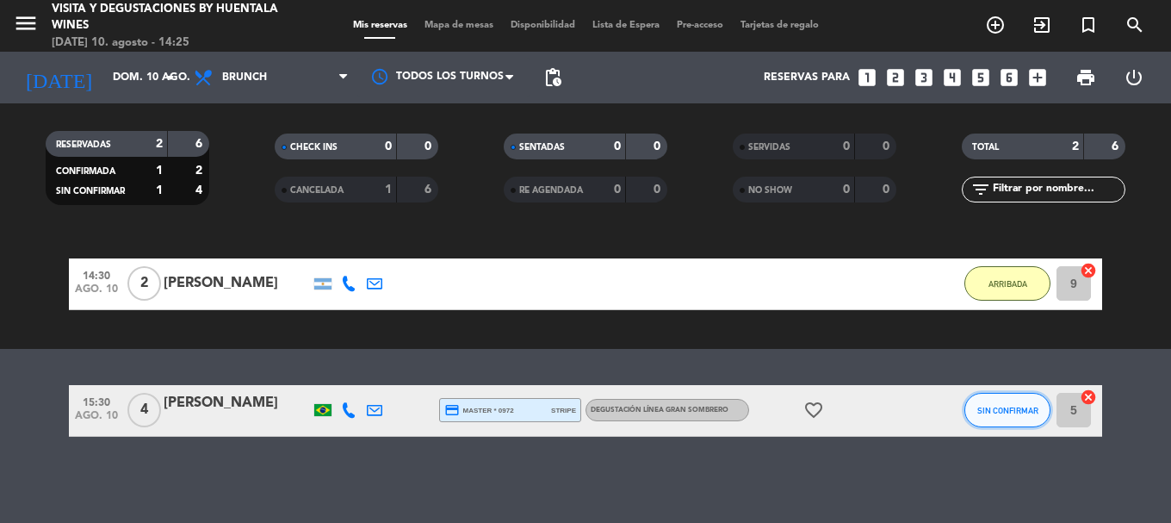
click at [994, 411] on span "SIN CONFIRMAR" at bounding box center [1007, 410] width 61 height 9
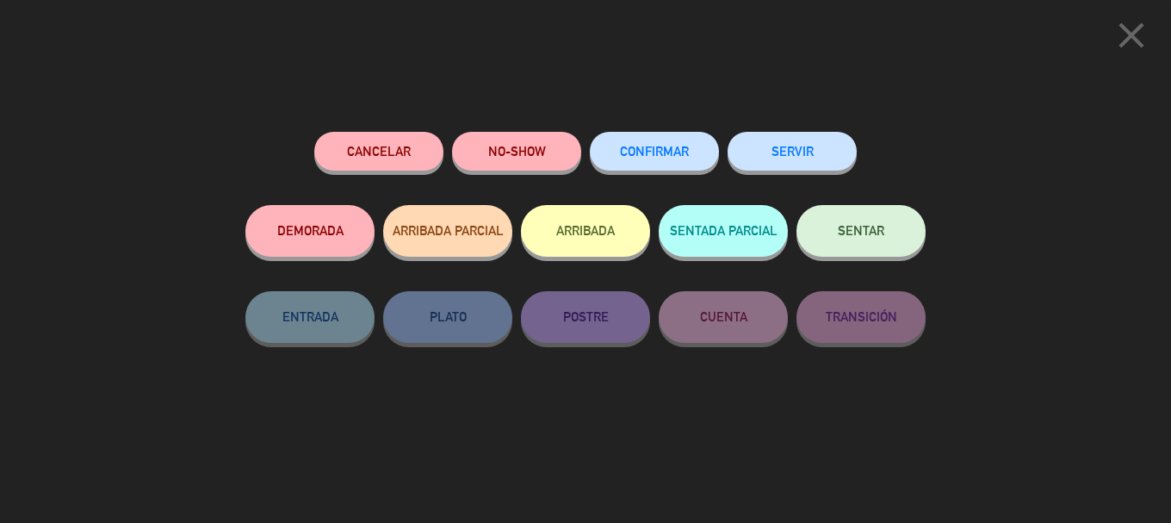
click at [587, 221] on button "ARRIBADA" at bounding box center [585, 231] width 129 height 52
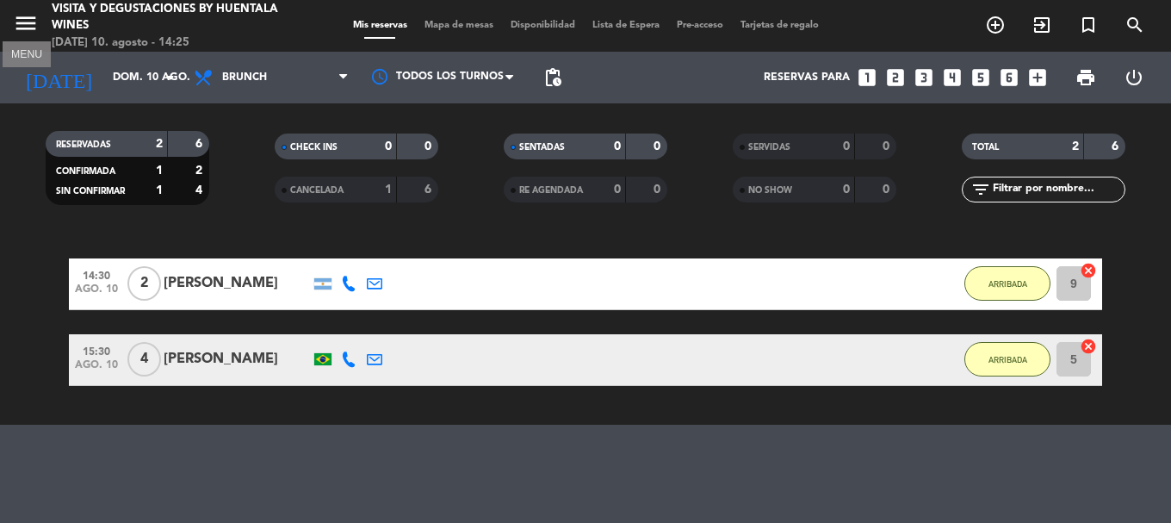
click at [19, 16] on icon "menu" at bounding box center [26, 23] width 26 height 26
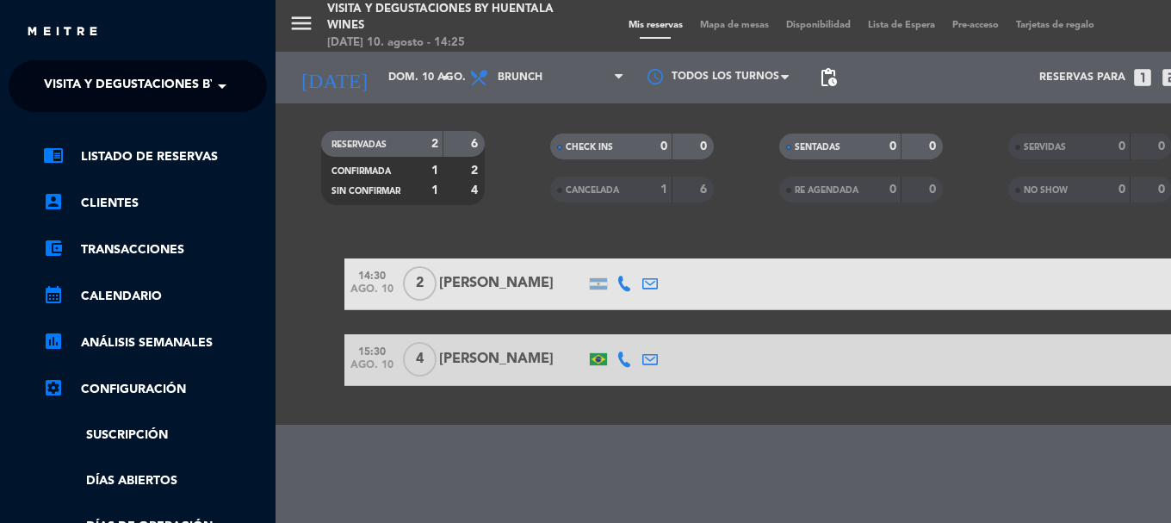
click at [170, 95] on span "Visita y Degustaciones by Huentala Wines" at bounding box center [187, 86] width 286 height 36
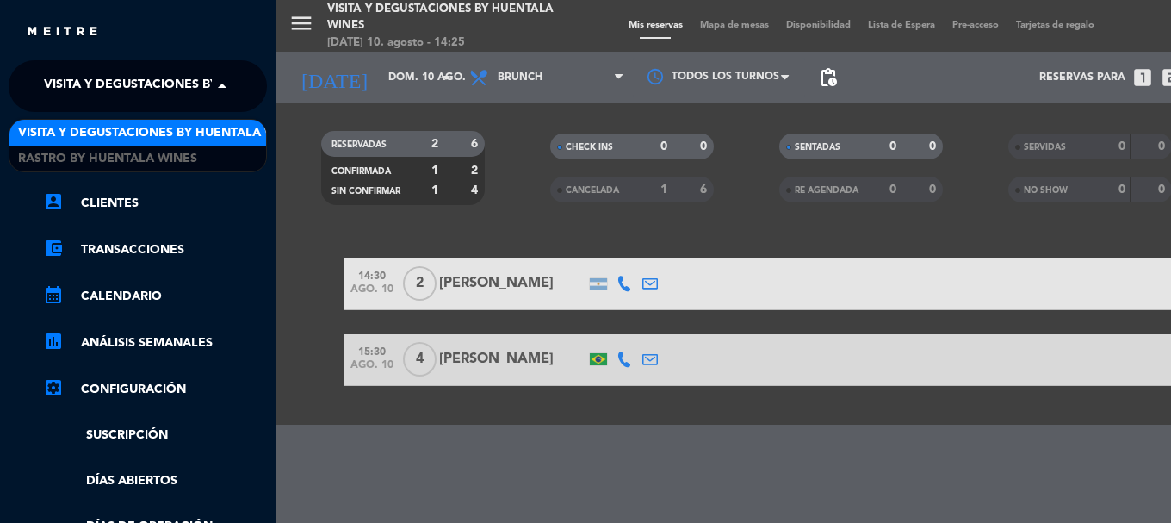
click at [196, 145] on div "Visita y Degustaciones by Huentala Wines" at bounding box center [137, 133] width 257 height 26
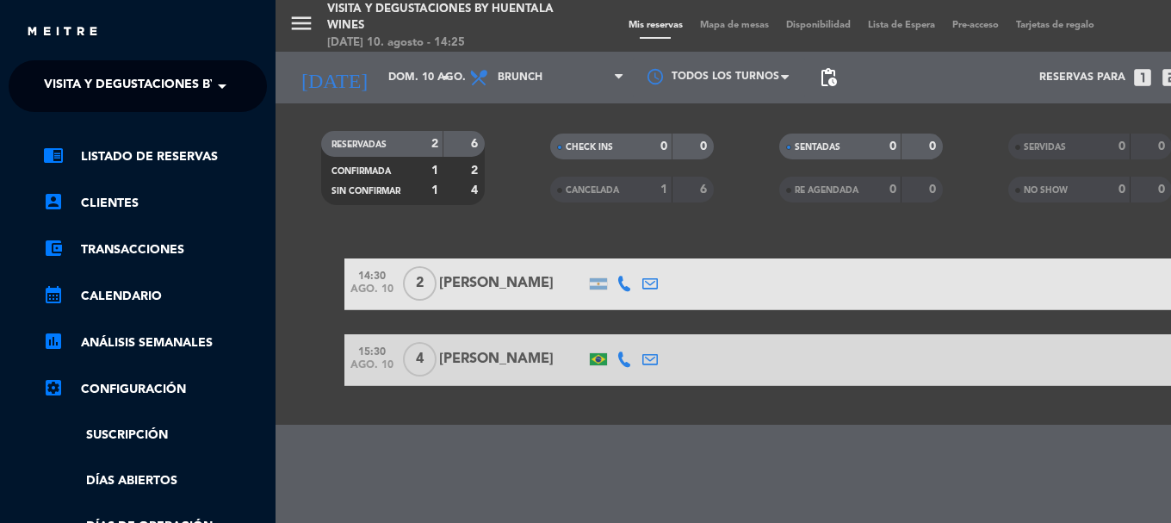
click at [189, 88] on span "Visita y Degustaciones by Huentala Wines" at bounding box center [187, 86] width 286 height 36
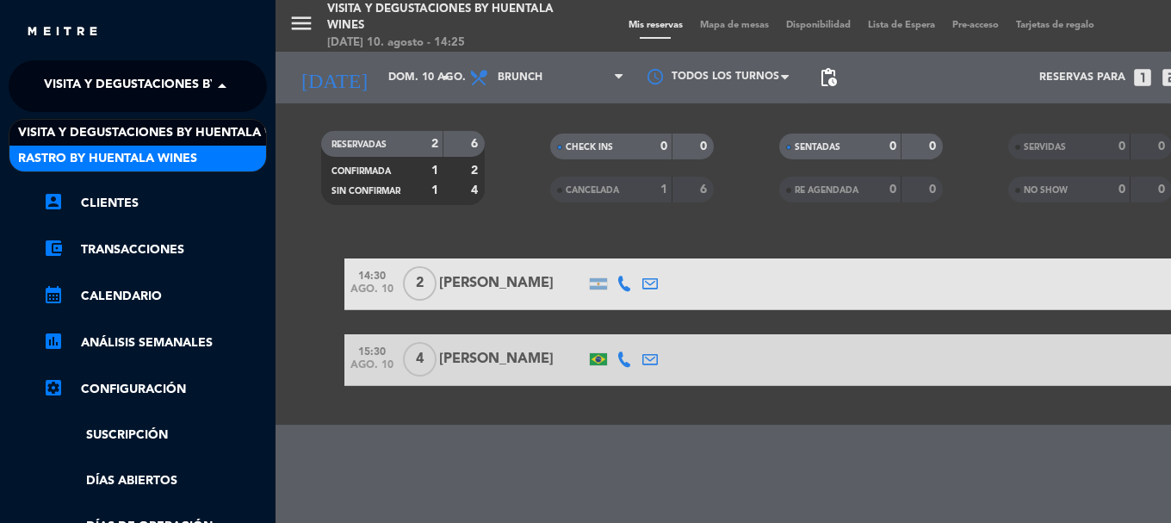
click at [196, 151] on span "Rastro by Huentala Wines" at bounding box center [107, 159] width 179 height 20
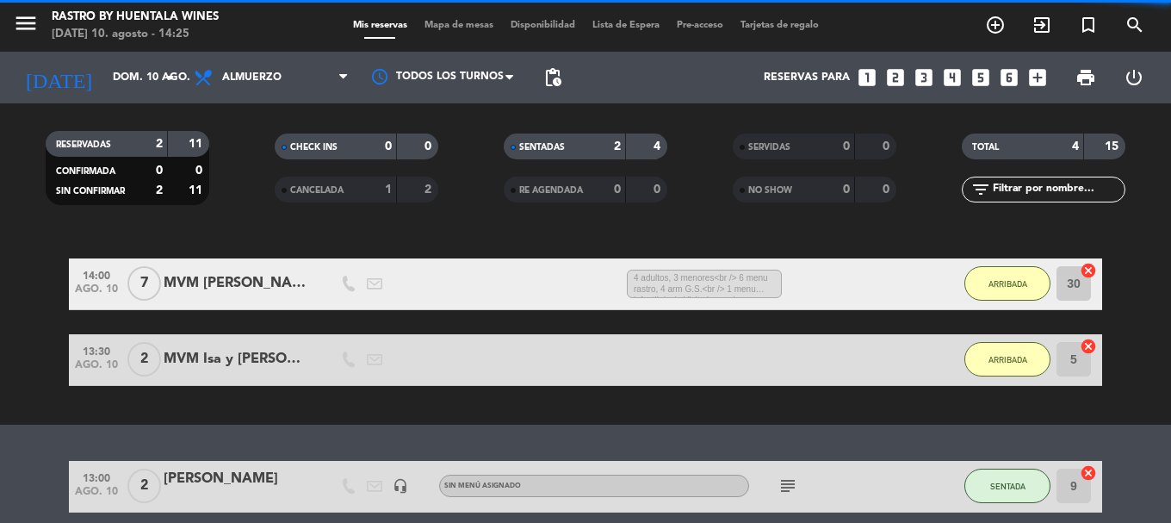
scroll to position [285, 0]
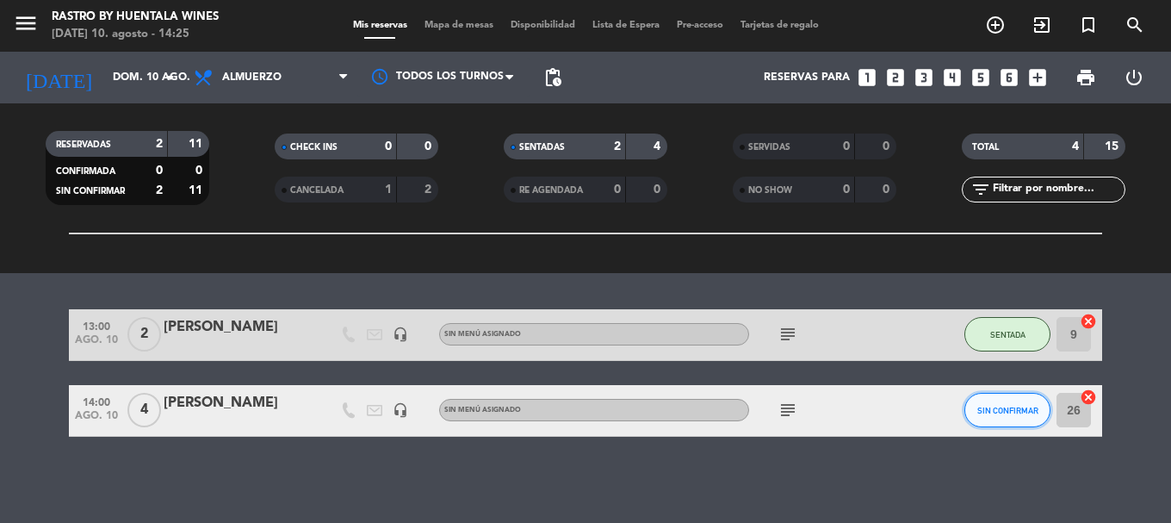
click at [977, 402] on button "SIN CONFIRMAR" at bounding box center [1007, 410] width 86 height 34
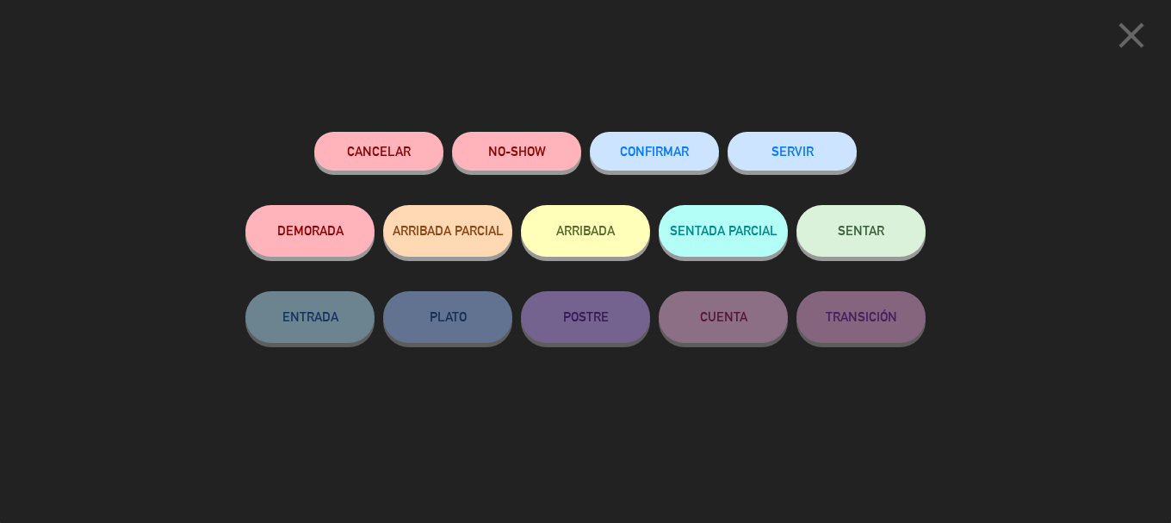
click at [614, 234] on button "ARRIBADA" at bounding box center [585, 231] width 129 height 52
